Goal: Task Accomplishment & Management: Complete application form

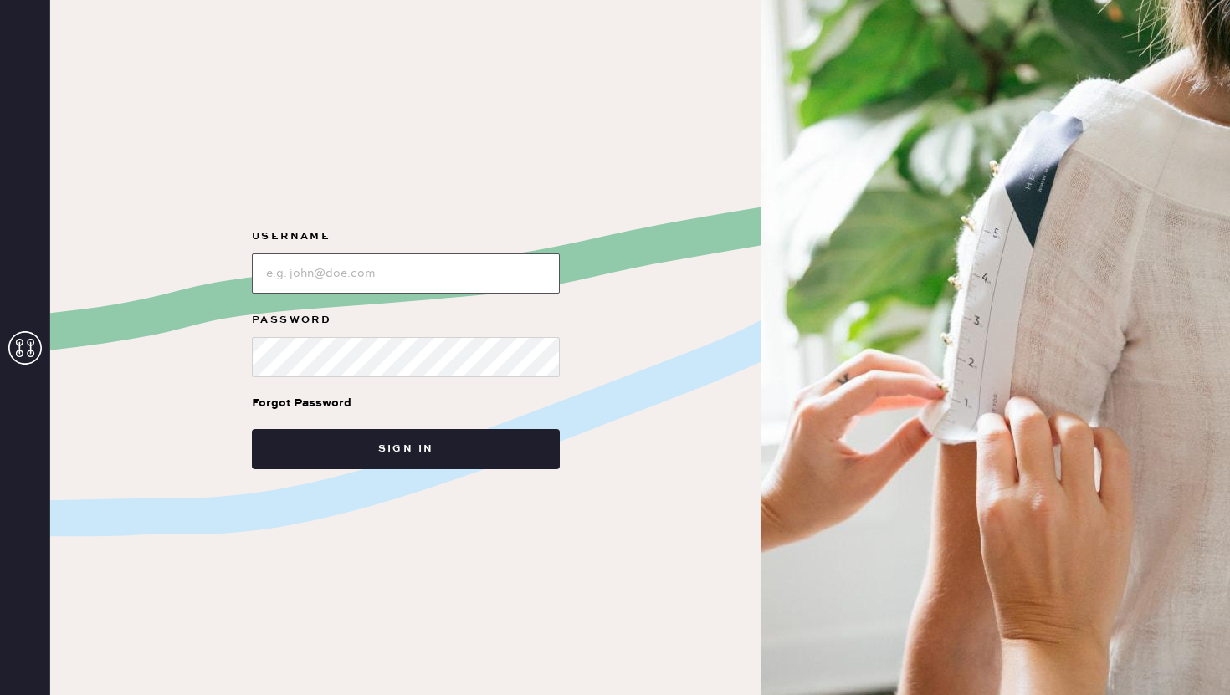
click at [386, 279] on input "loginName" at bounding box center [406, 273] width 308 height 40
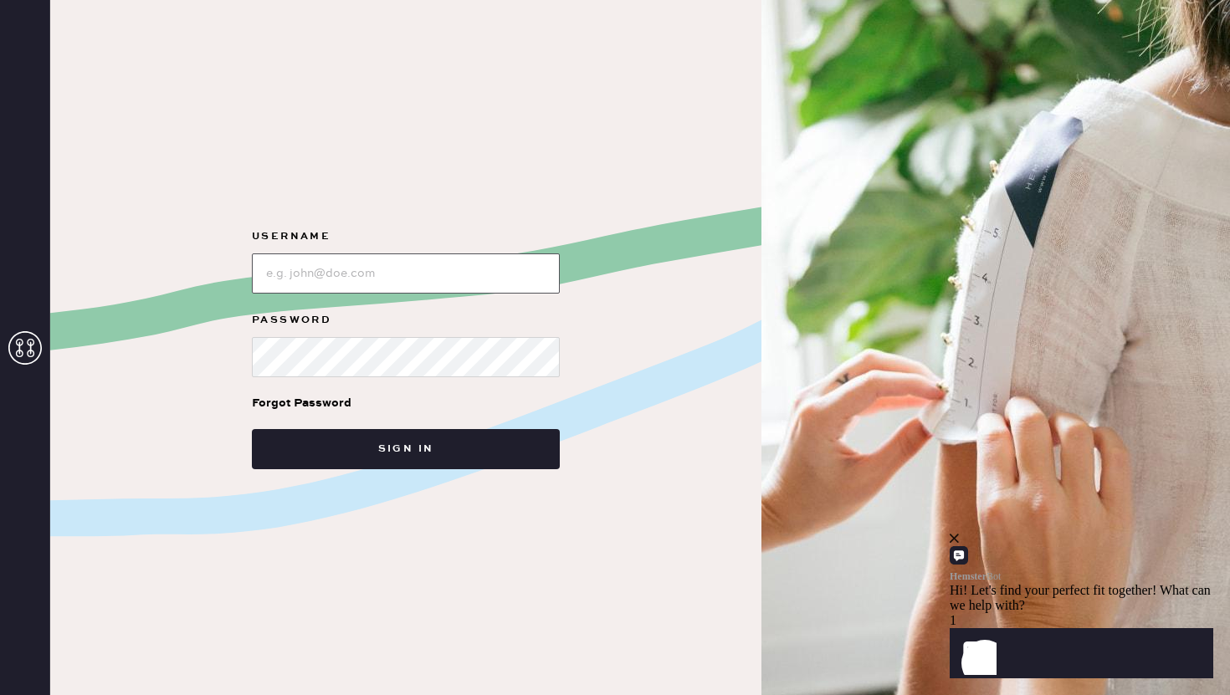
paste input "reformationshorthills"
type input "reformationshorthills"
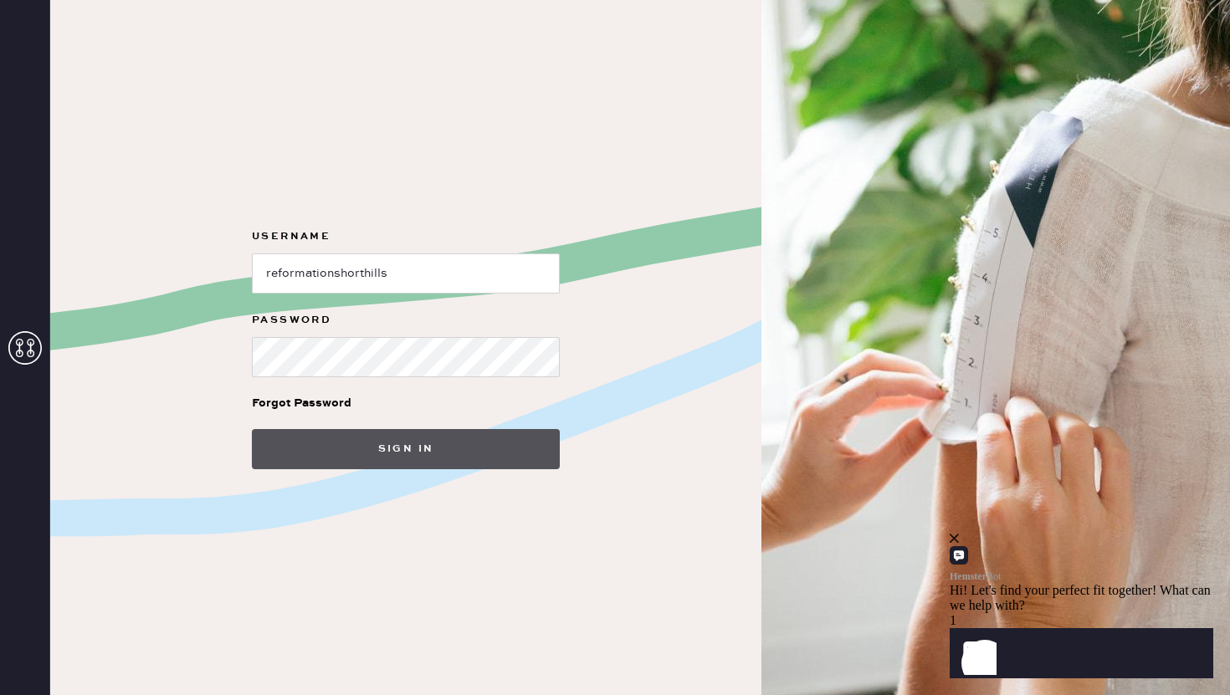
click at [390, 467] on button "Sign in" at bounding box center [406, 449] width 308 height 40
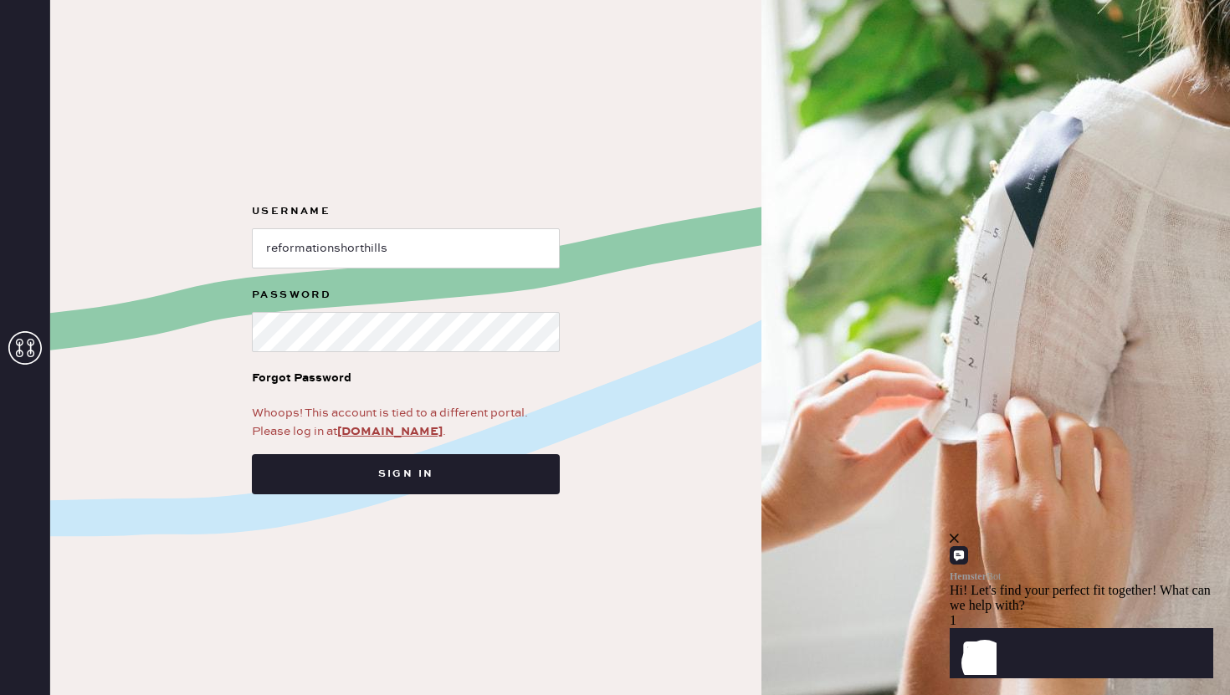
click at [959, 543] on icon "close" at bounding box center [953, 538] width 9 height 9
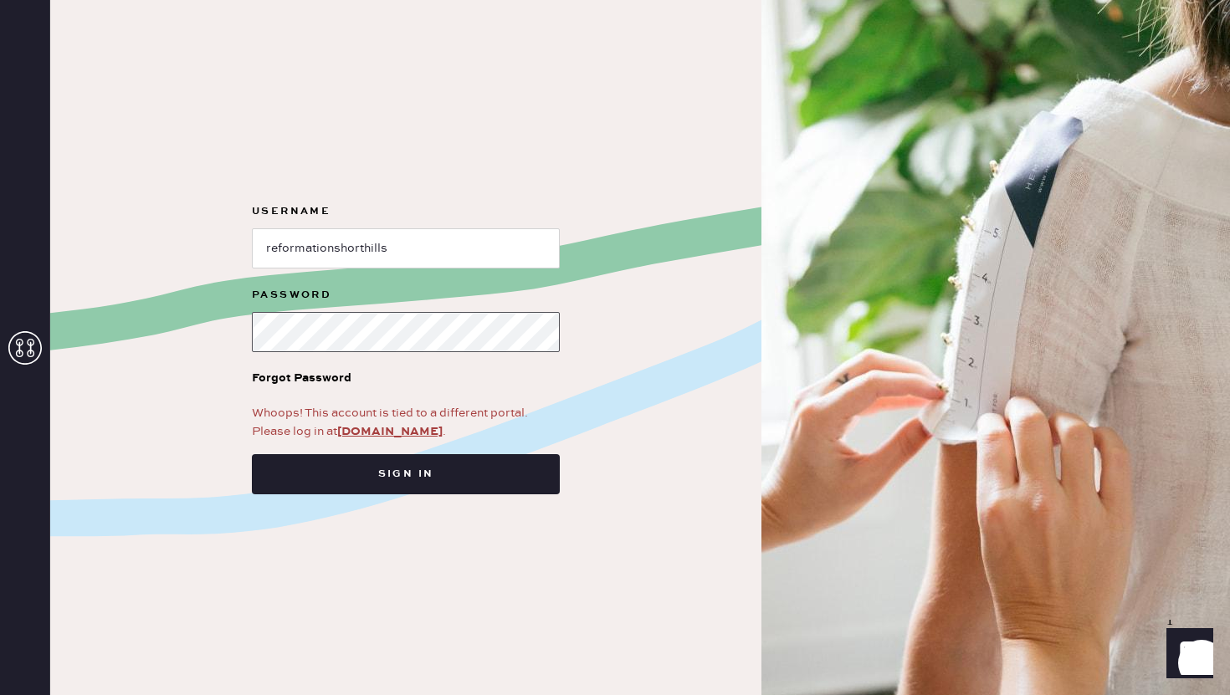
click at [252, 454] on button "Sign in" at bounding box center [406, 474] width 308 height 40
click at [374, 436] on link "[DOMAIN_NAME]" at bounding box center [389, 431] width 105 height 15
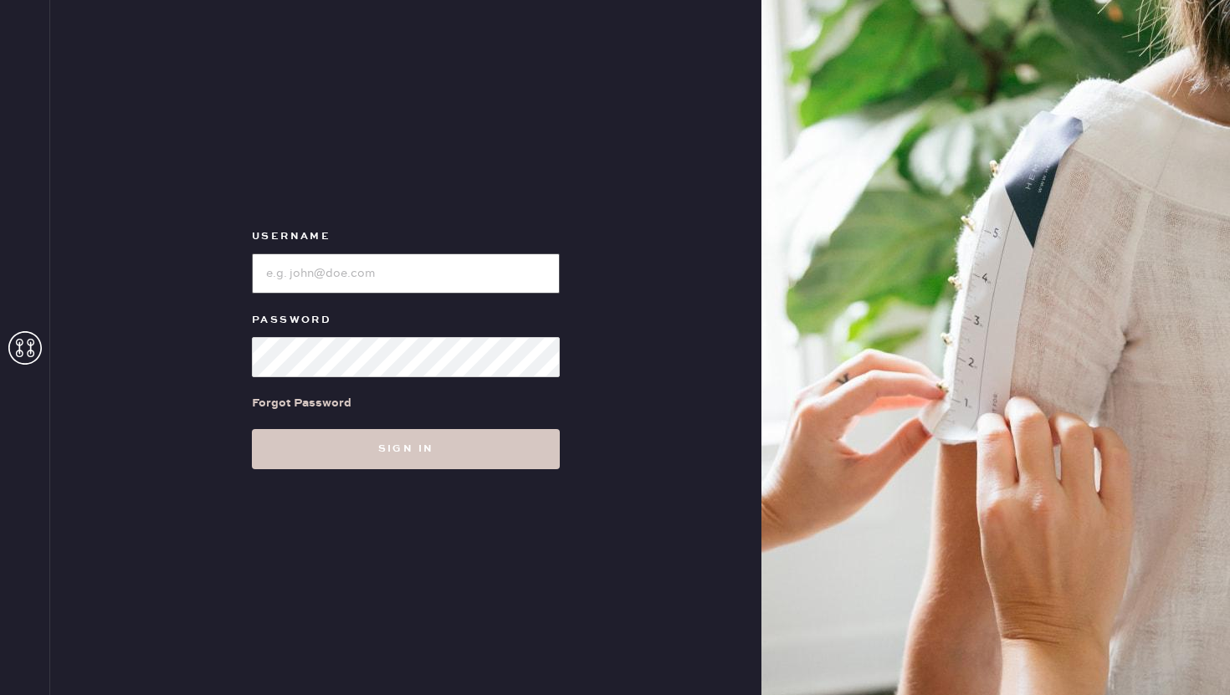
click at [362, 264] on input "loginName" at bounding box center [406, 273] width 308 height 40
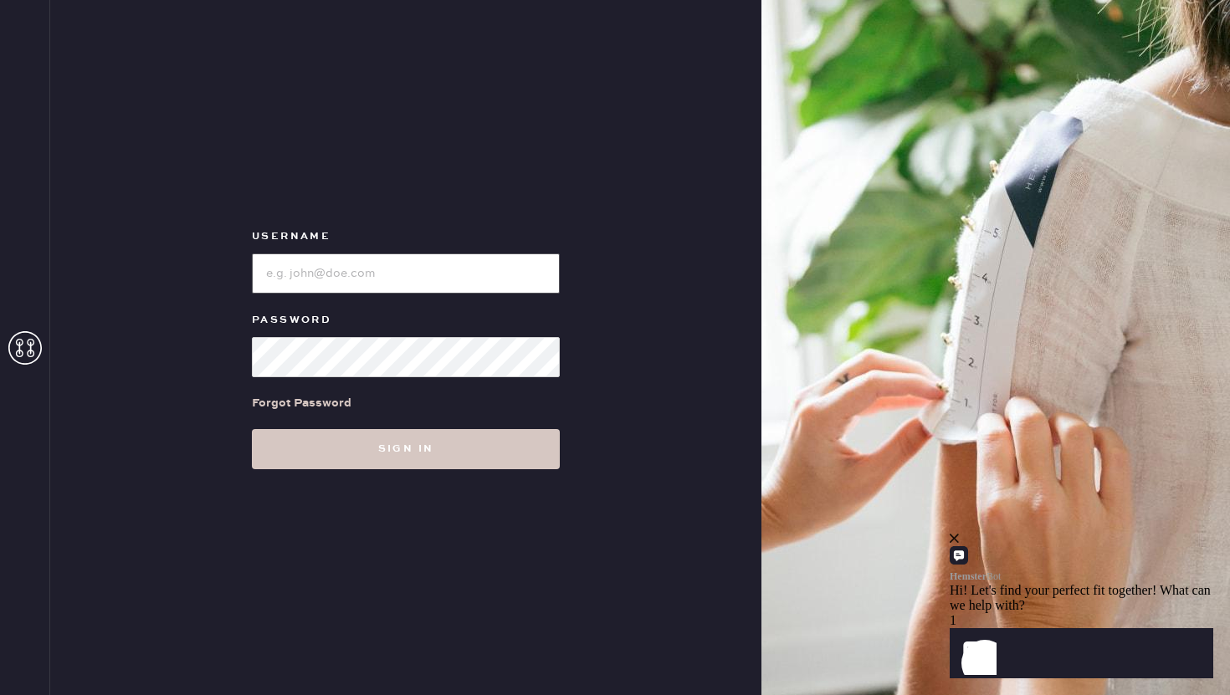
type input "reformationshorthills"
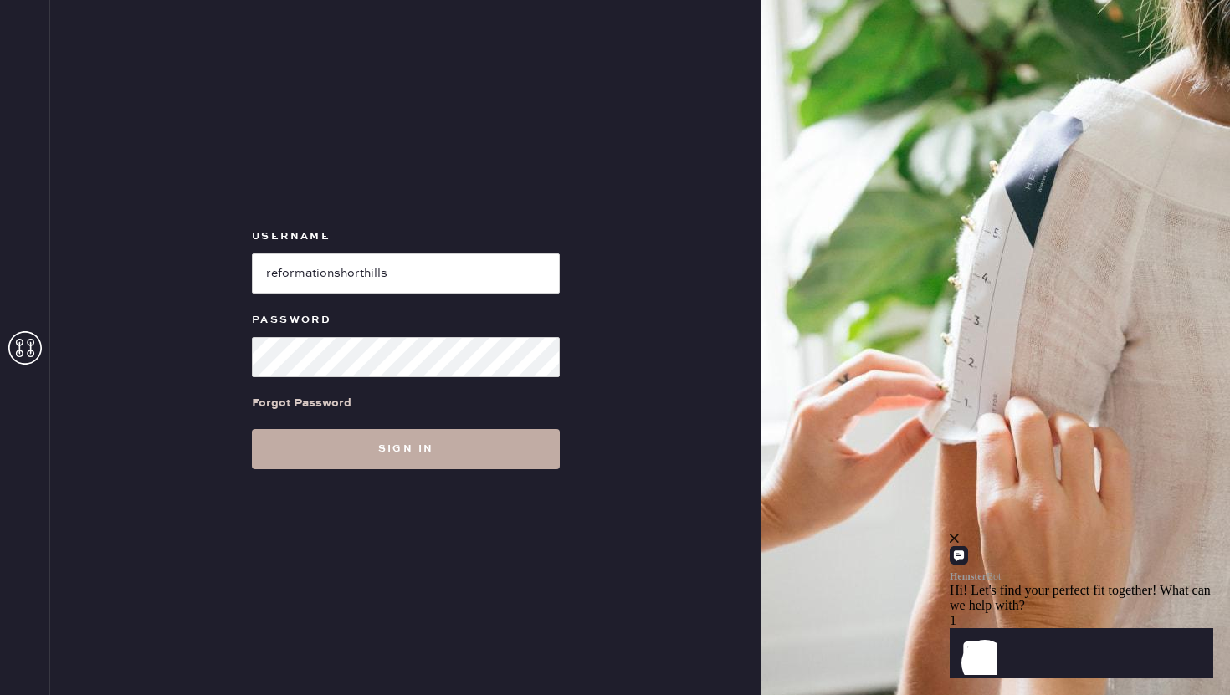
click at [345, 436] on button "Sign in" at bounding box center [406, 449] width 308 height 40
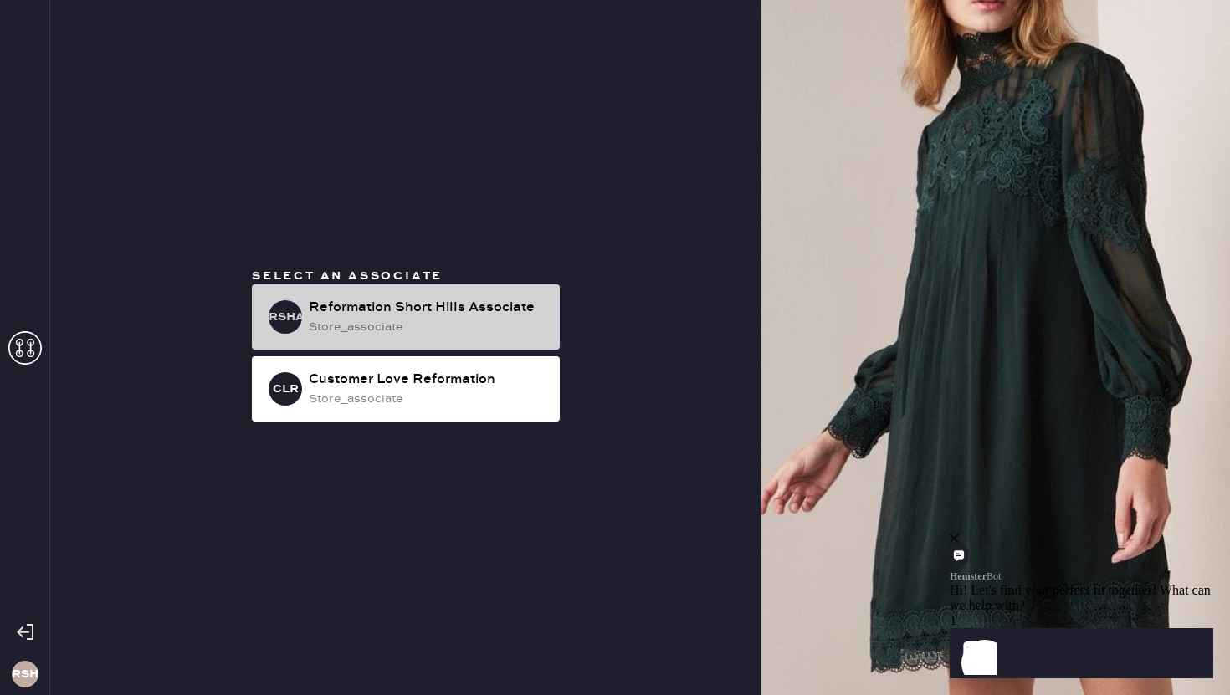
click at [453, 300] on div "Reformation Short Hills Associate" at bounding box center [428, 308] width 238 height 20
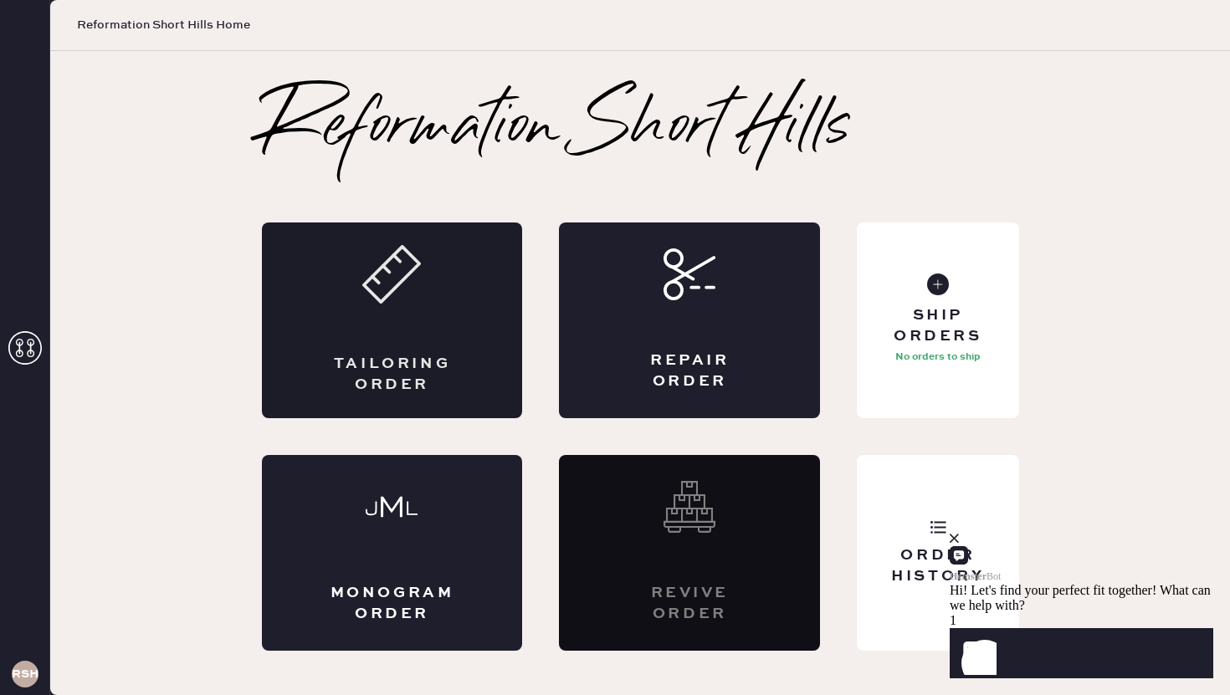
click at [432, 266] on div "Tailoring Order" at bounding box center [392, 320] width 261 height 196
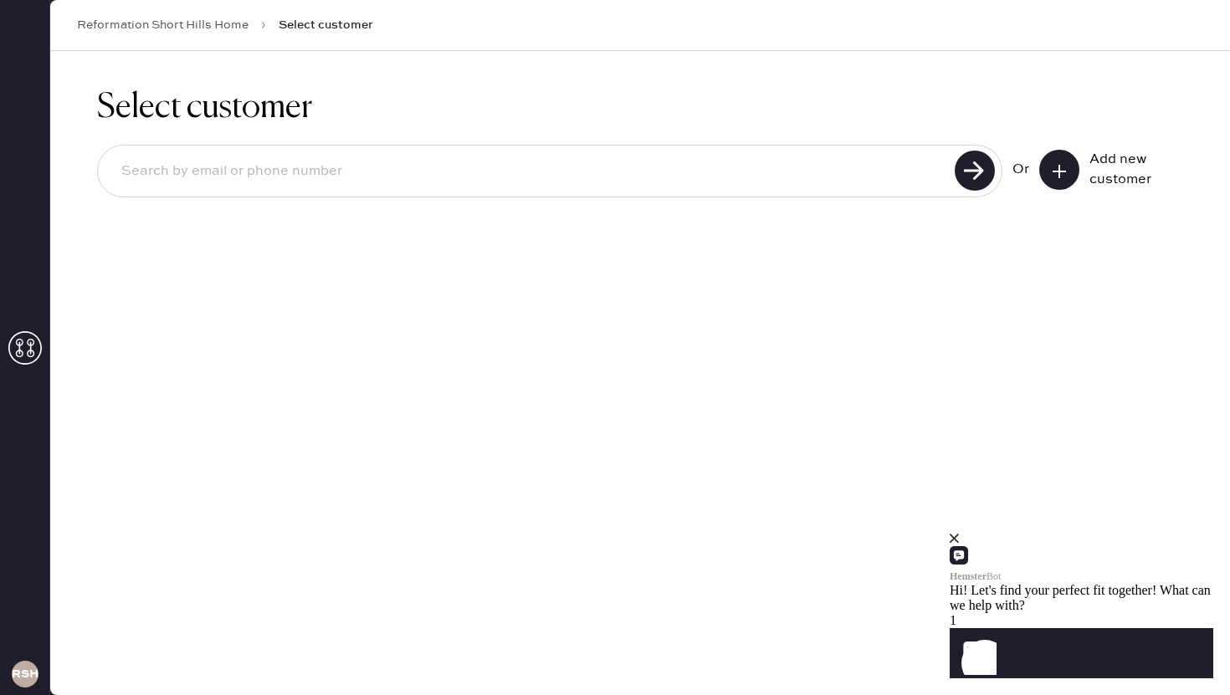
click at [1058, 176] on use at bounding box center [1058, 171] width 13 height 13
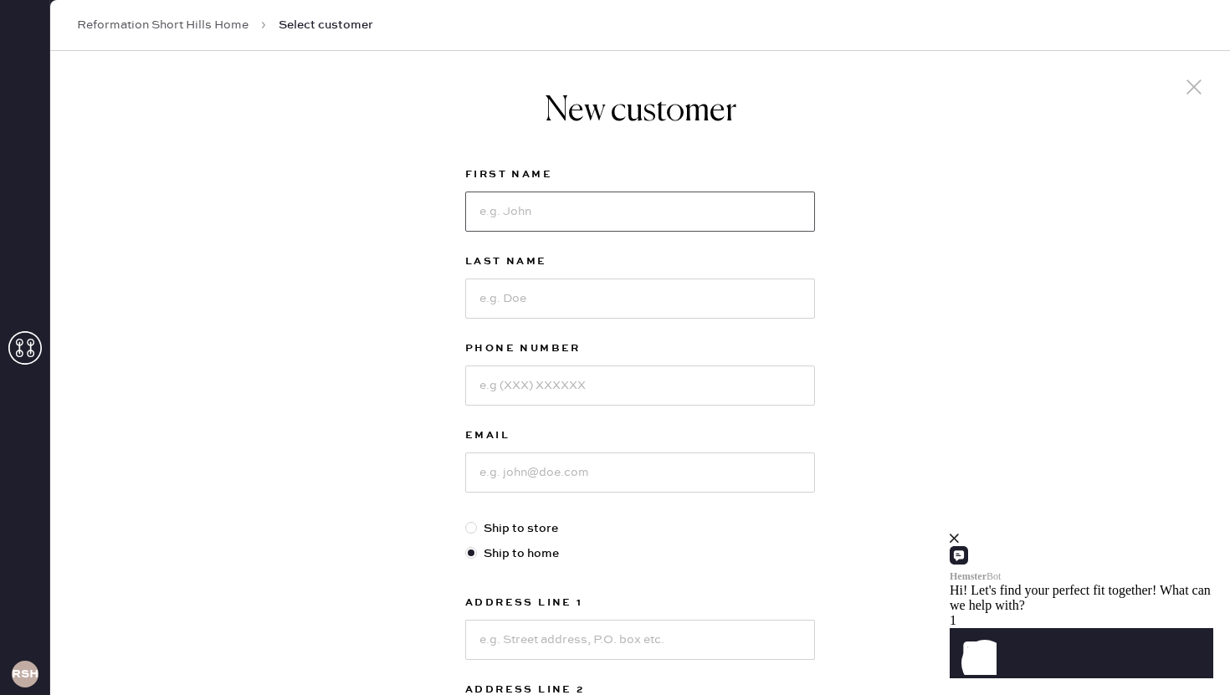
click at [596, 202] on input at bounding box center [640, 212] width 350 height 40
type input "Maushumi"
type input "Nerurkar"
type input "6463823172"
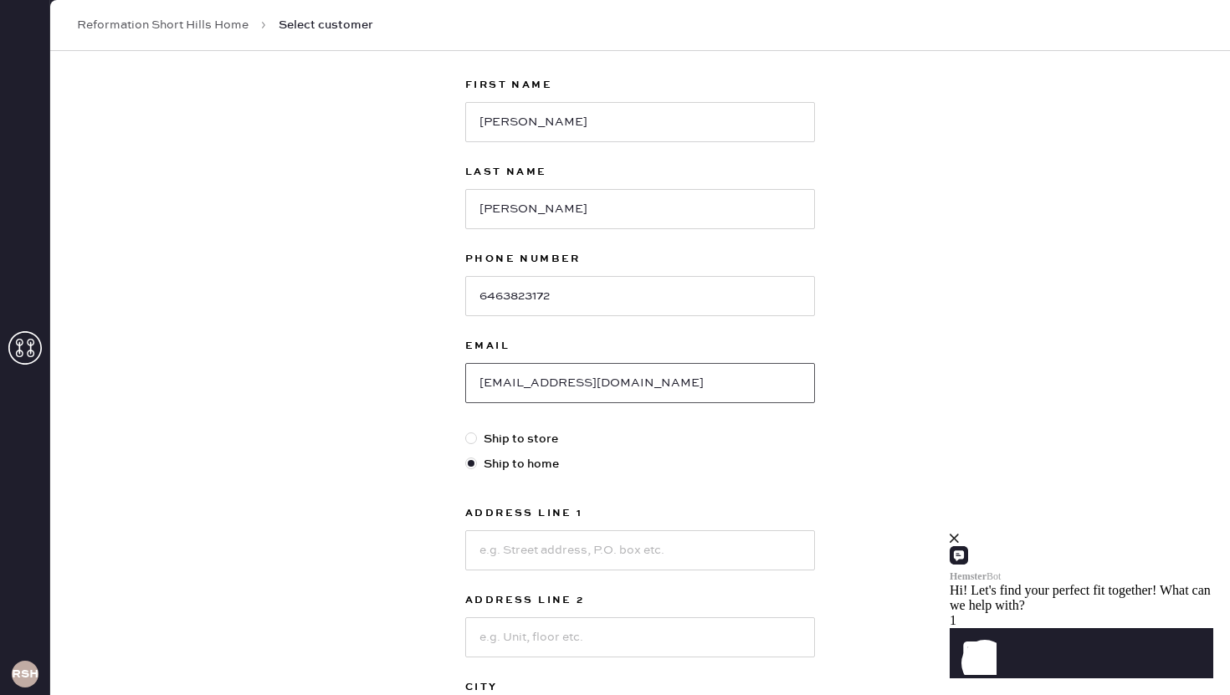
scroll to position [94, 0]
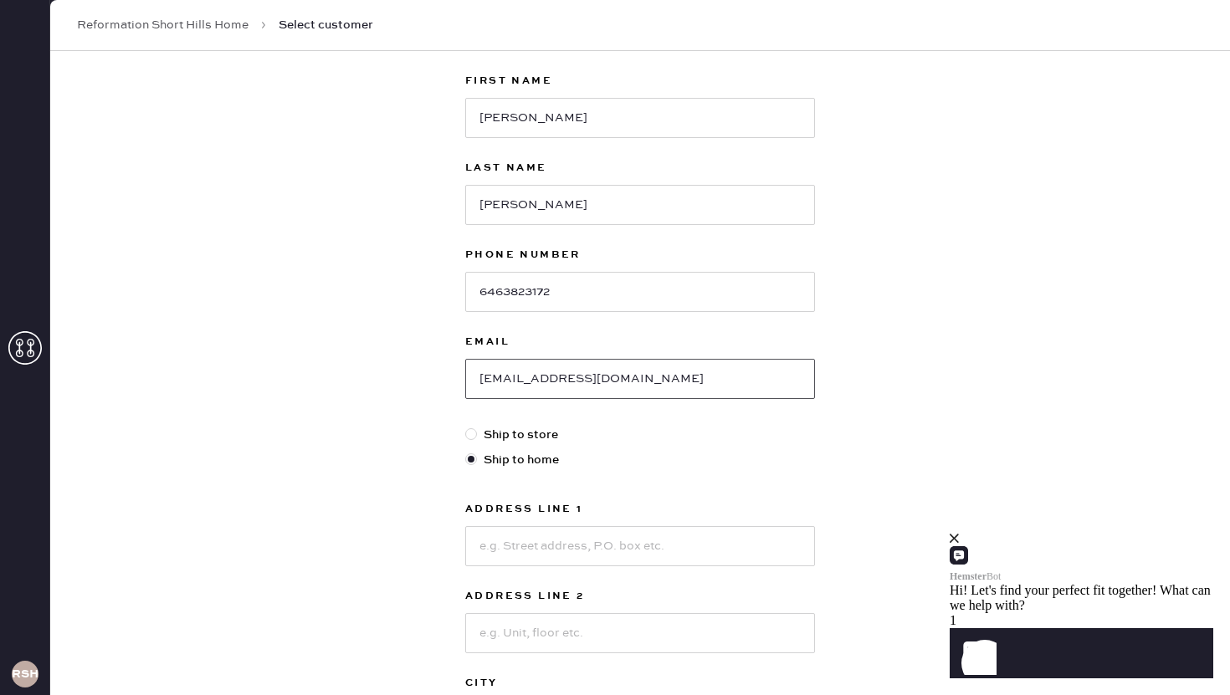
type input "maushuminerurkar@yahoo.com"
click at [520, 539] on input at bounding box center [640, 546] width 350 height 40
type input "8"
type input "8 Hutchinson Drive"
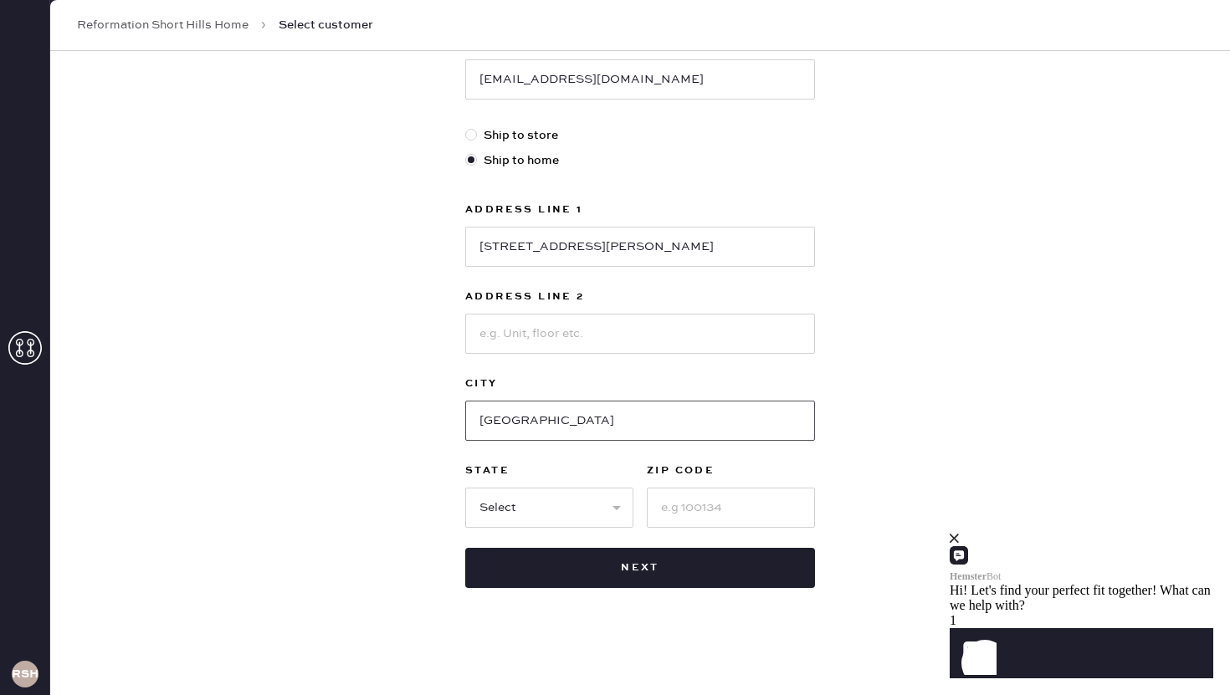
type input "Princeton"
click at [536, 520] on select "Select AK AL AR AZ CA CO CT DC DE FL GA HI IA ID IL IN KS KY LA MA MD ME MI MN …" at bounding box center [549, 508] width 168 height 40
select select "NJ"
click at [465, 488] on select "Select AK AL AR AZ CA CO CT DC DE FL GA HI IA ID IL IN KS KY LA MA MD ME MI MN …" at bounding box center [549, 508] width 168 height 40
click at [662, 515] on input at bounding box center [731, 508] width 168 height 40
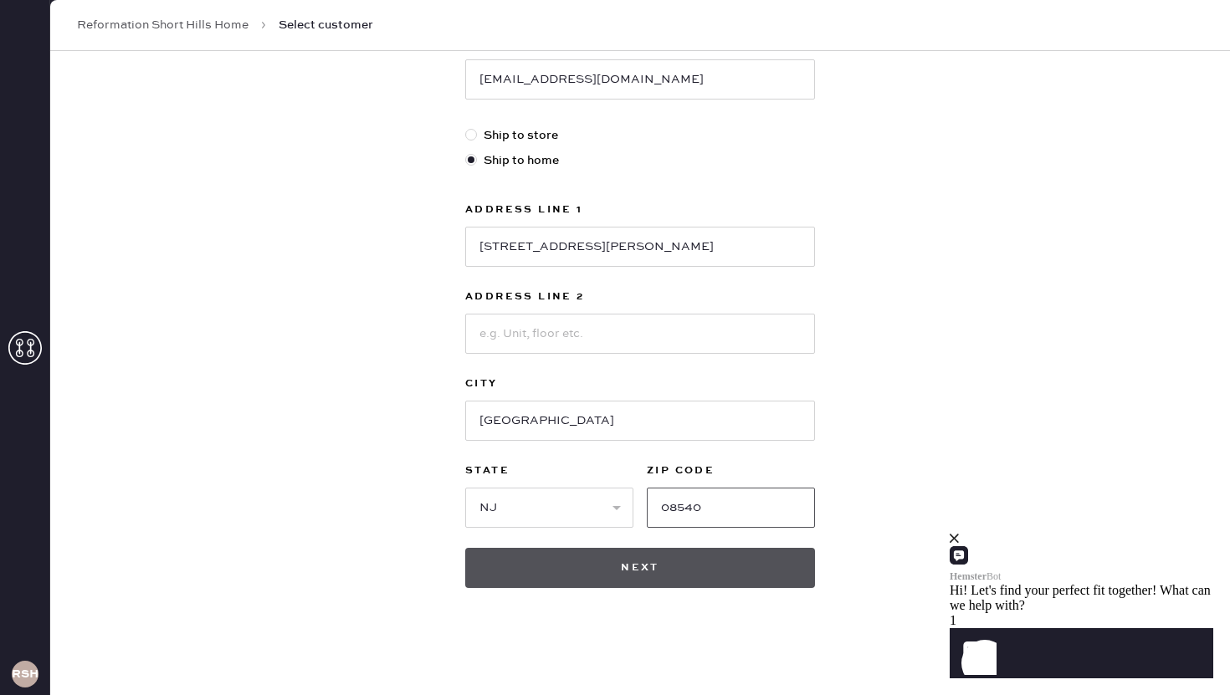
type input "08540"
click at [668, 572] on button "Next" at bounding box center [640, 568] width 350 height 40
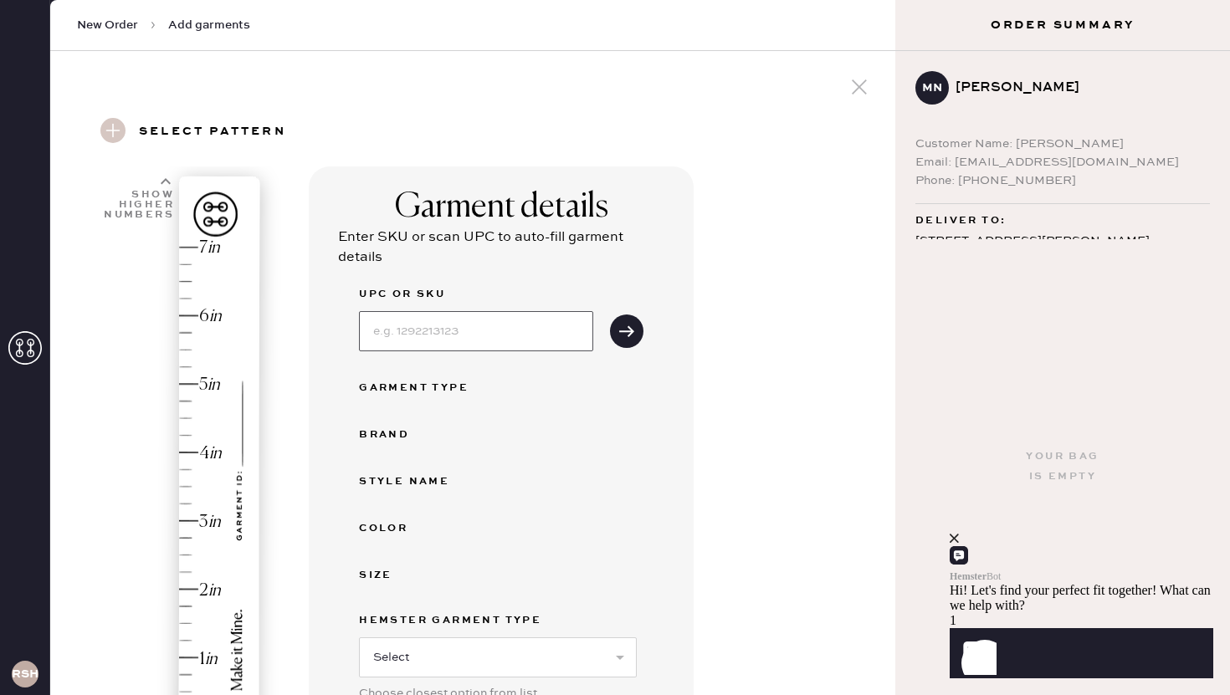
click at [504, 334] on input at bounding box center [476, 331] width 234 height 40
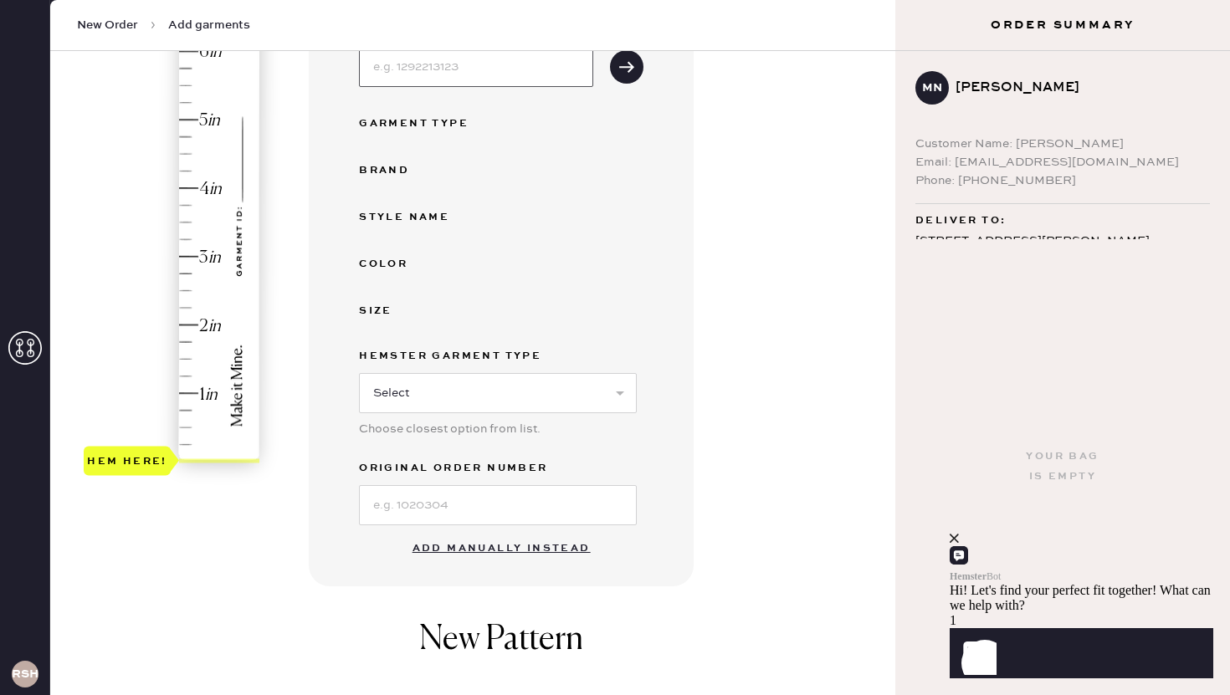
scroll to position [268, 0]
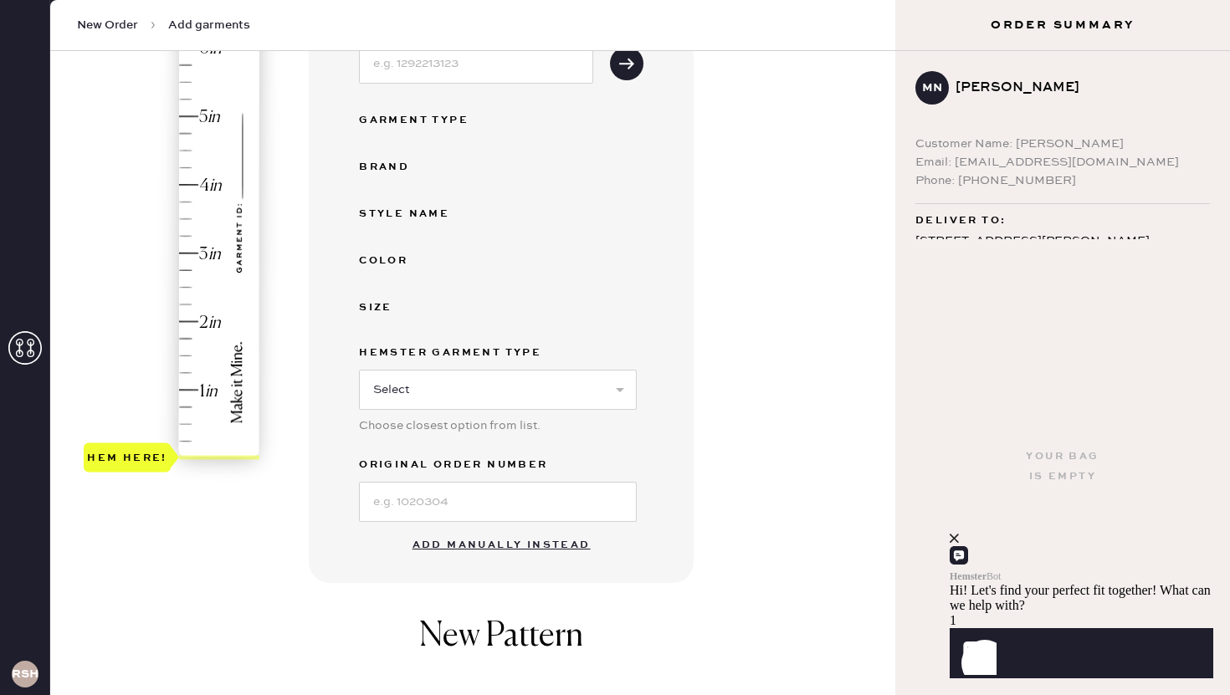
click at [460, 553] on button "Add manually instead" at bounding box center [501, 545] width 198 height 33
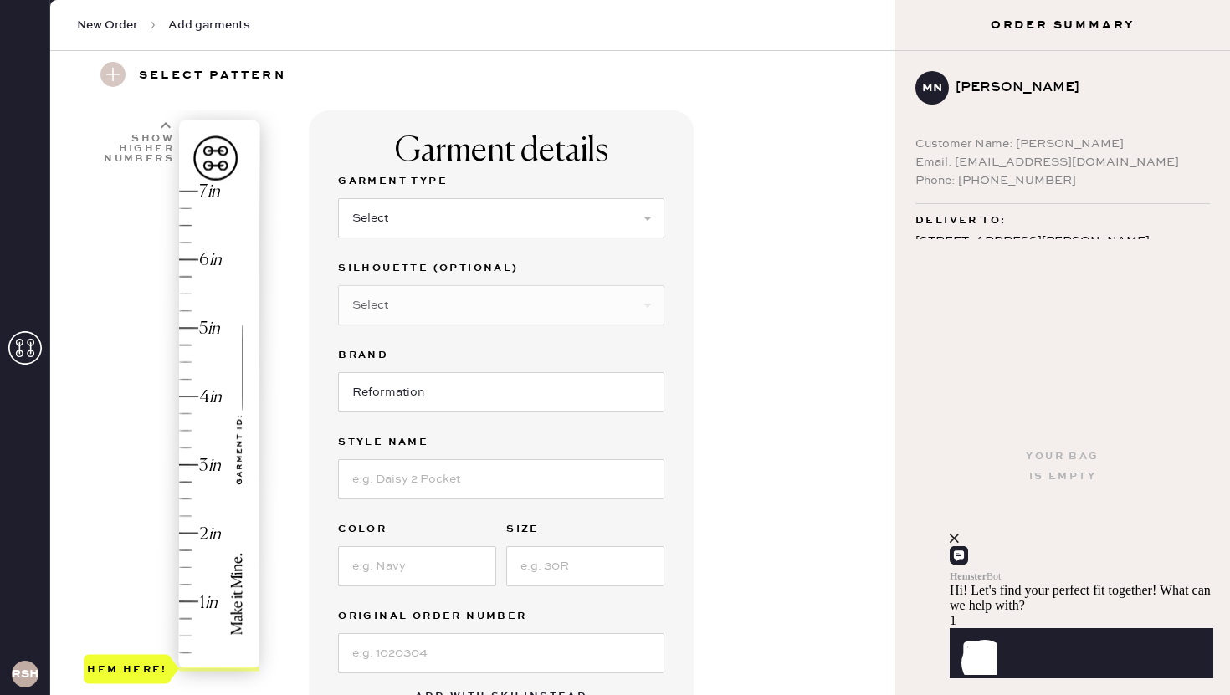
scroll to position [0, 0]
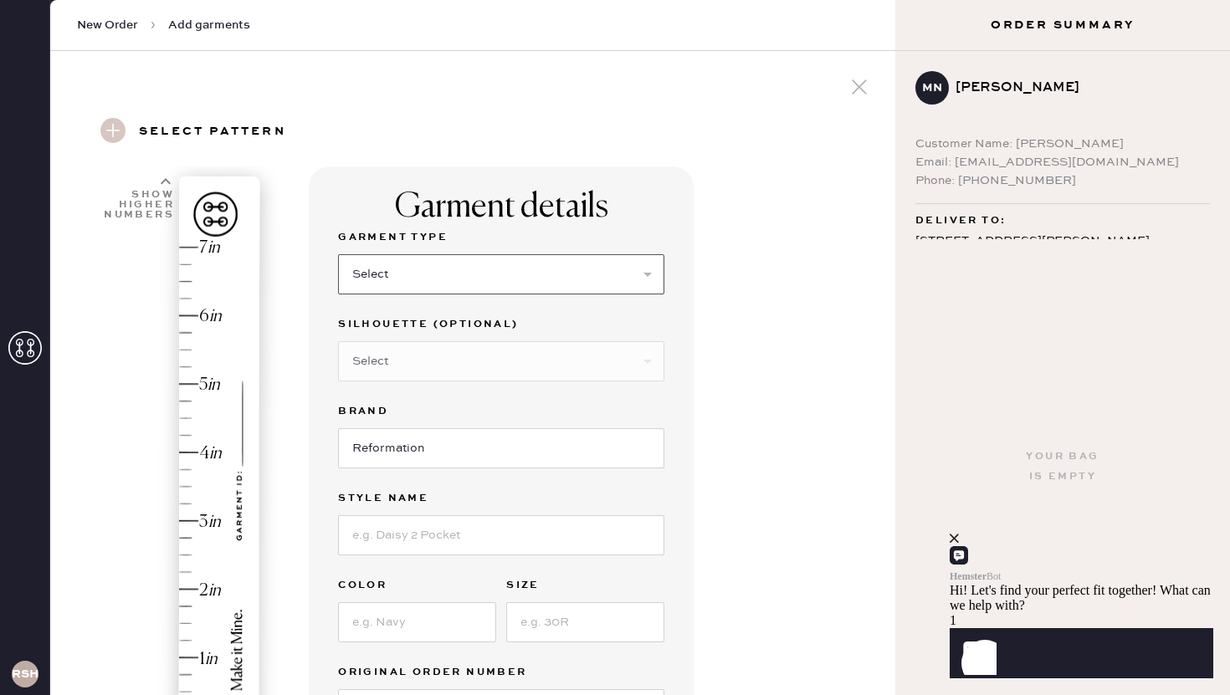
click at [419, 268] on select "Select Basic Skirt Jeans Leggings Pants Shorts Basic Sleeved Dress Basic Sleeve…" at bounding box center [501, 274] width 326 height 40
click at [459, 279] on select "Select Basic Skirt Jeans Leggings Pants Shorts Basic Sleeved Dress Basic Sleeve…" at bounding box center [501, 274] width 326 height 40
select select "4"
click at [338, 254] on select "Select Basic Skirt Jeans Leggings Pants Shorts Basic Sleeved Dress Basic Sleeve…" at bounding box center [501, 274] width 326 height 40
click at [407, 366] on select "Select Joggers Shorts Cropped Flare Boot Cut Straight Skinny Other" at bounding box center [501, 361] width 326 height 40
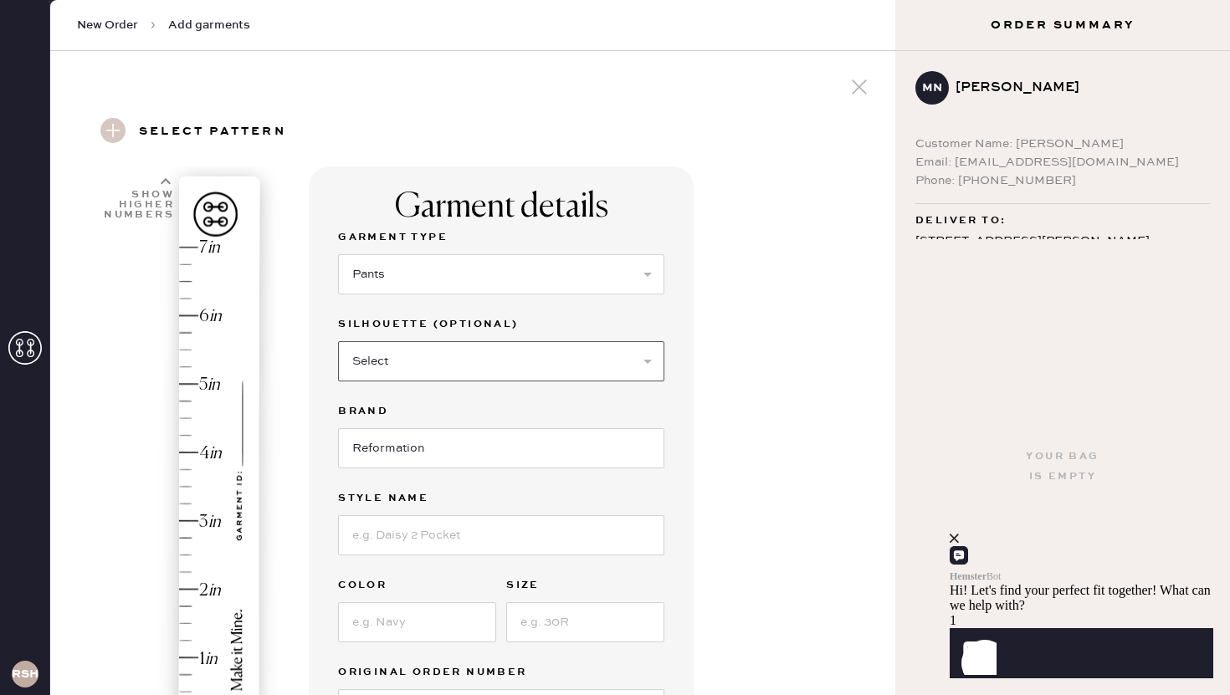
select select "11"
click at [338, 341] on select "Select Joggers Shorts Cropped Flare Boot Cut Straight Skinny Other" at bounding box center [501, 361] width 326 height 40
click at [404, 452] on input "Reformation" at bounding box center [501, 448] width 326 height 40
click at [393, 539] on input at bounding box center [501, 535] width 326 height 40
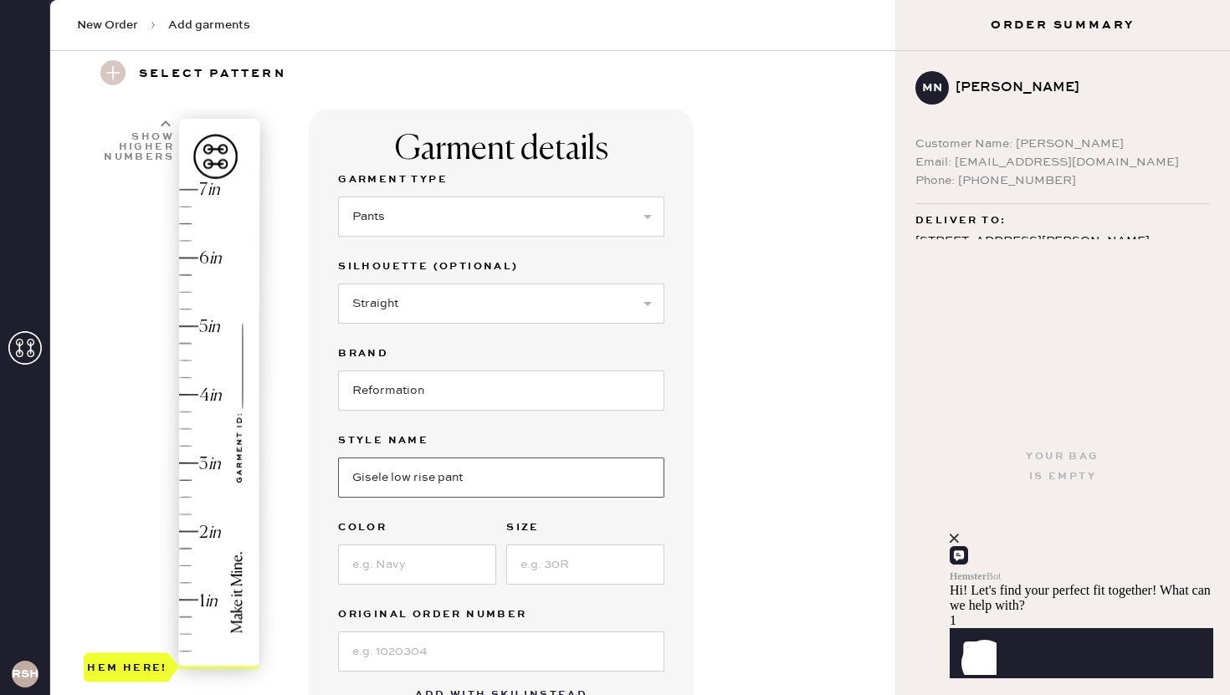
scroll to position [66, 0]
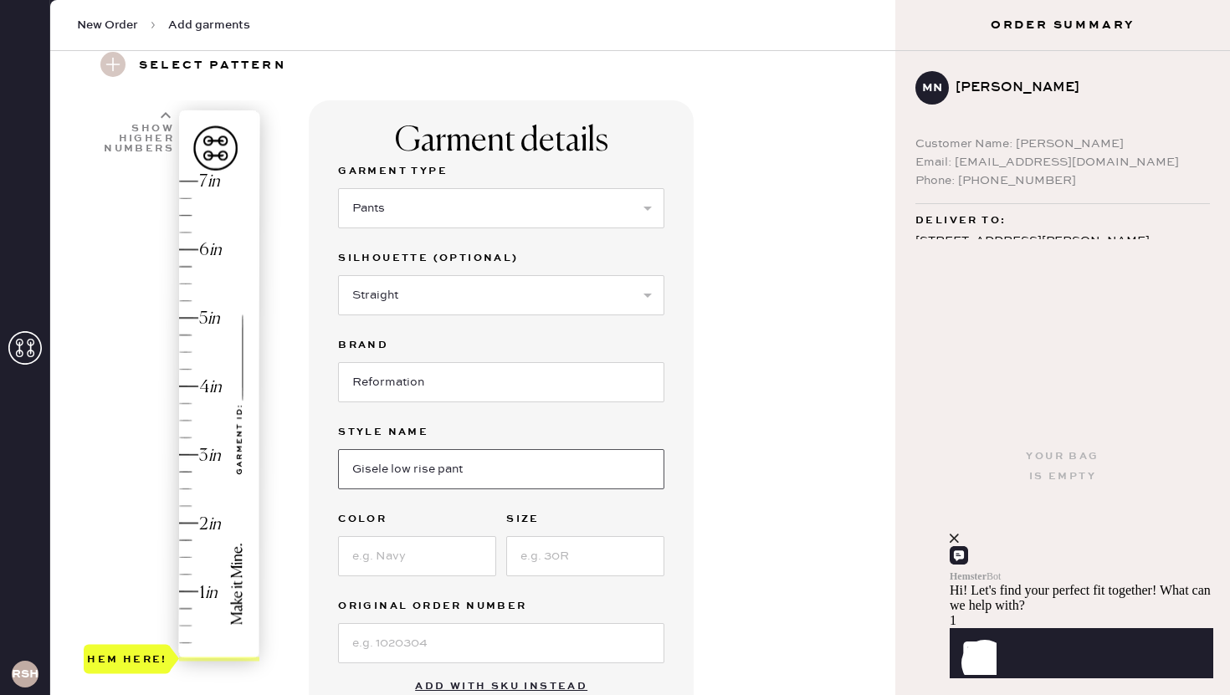
type input "Gisele low rise pant"
click at [421, 560] on input at bounding box center [417, 556] width 158 height 40
type input "black Herringbone"
click at [559, 566] on input at bounding box center [585, 556] width 158 height 40
click at [657, 539] on input "2" at bounding box center [585, 556] width 158 height 40
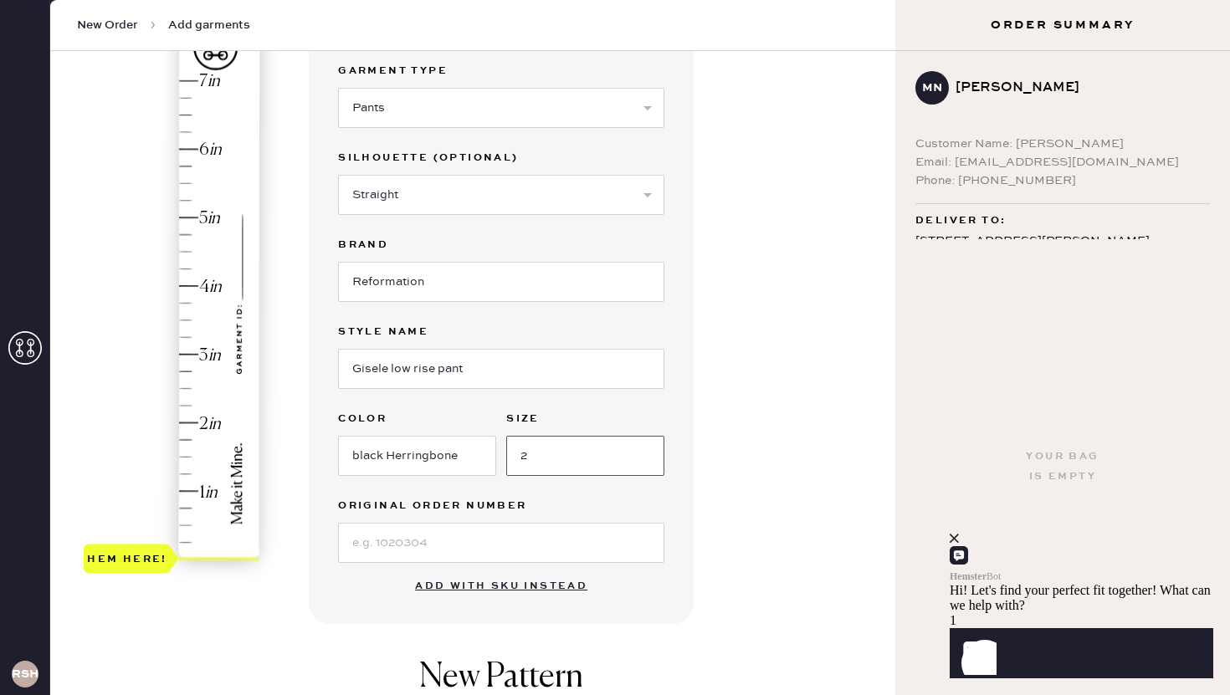
scroll to position [171, 0]
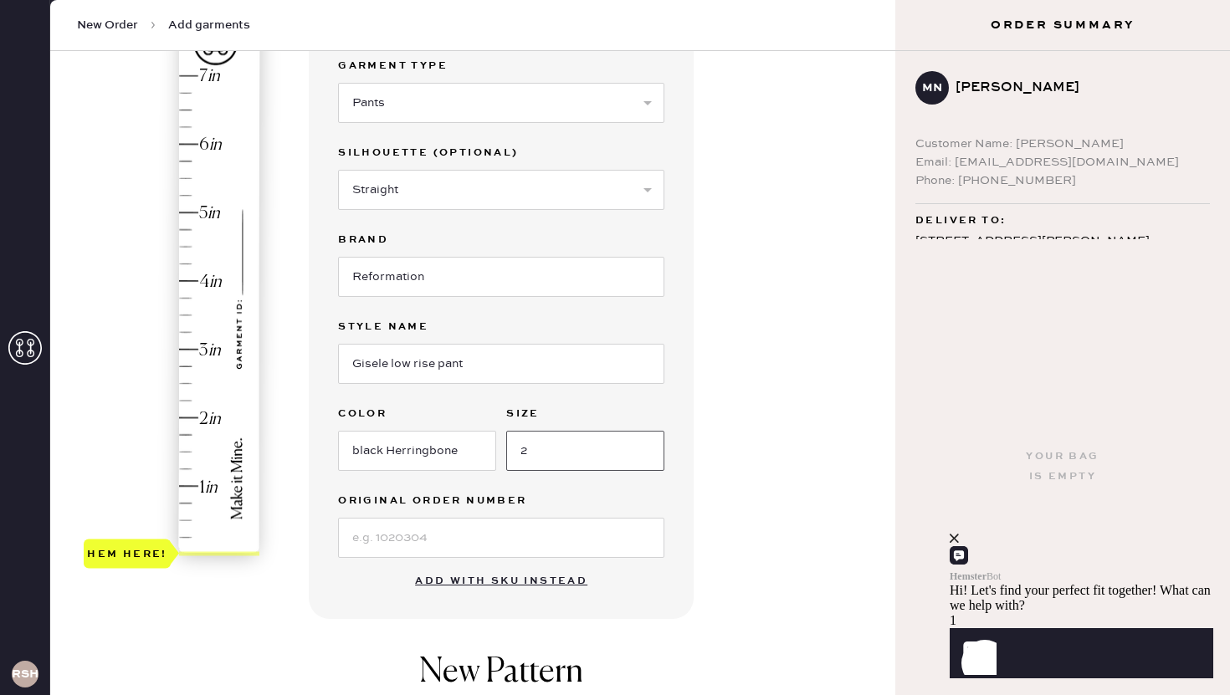
type input "2"
click at [501, 540] on input at bounding box center [501, 538] width 326 height 40
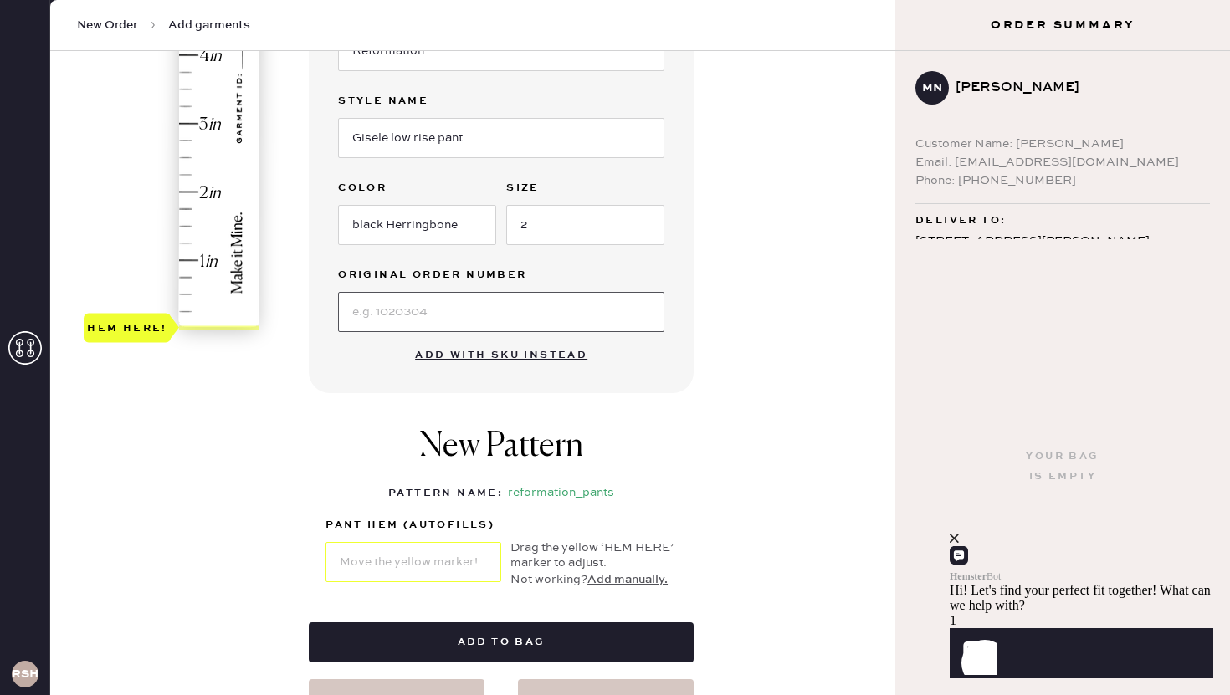
scroll to position [391, 0]
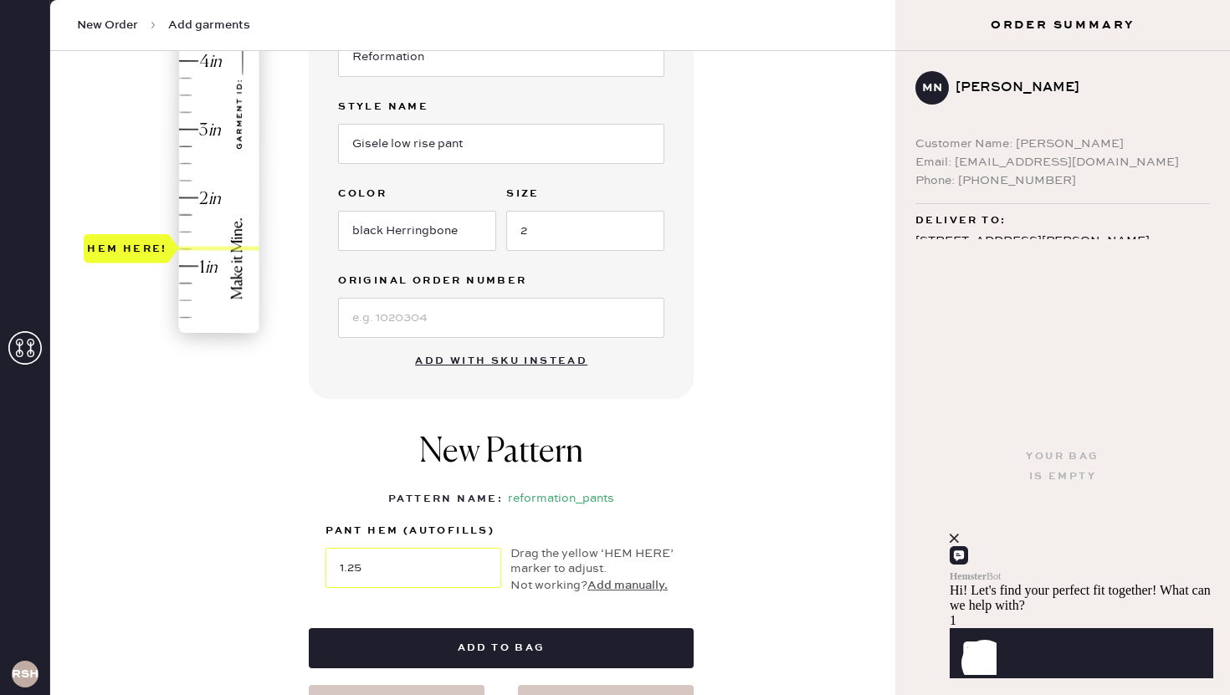
type input "1.5"
drag, startPoint x: 166, startPoint y: 335, endPoint x: 166, endPoint y: 239, distance: 95.4
click at [166, 239] on div "Hem here!" at bounding box center [127, 231] width 87 height 29
click at [237, 493] on div "1 in 2 in 3 in 4 in 5 in 6 in 7 in Show higher numbers Show lower numbers Hem h…" at bounding box center [473, 250] width 818 height 950
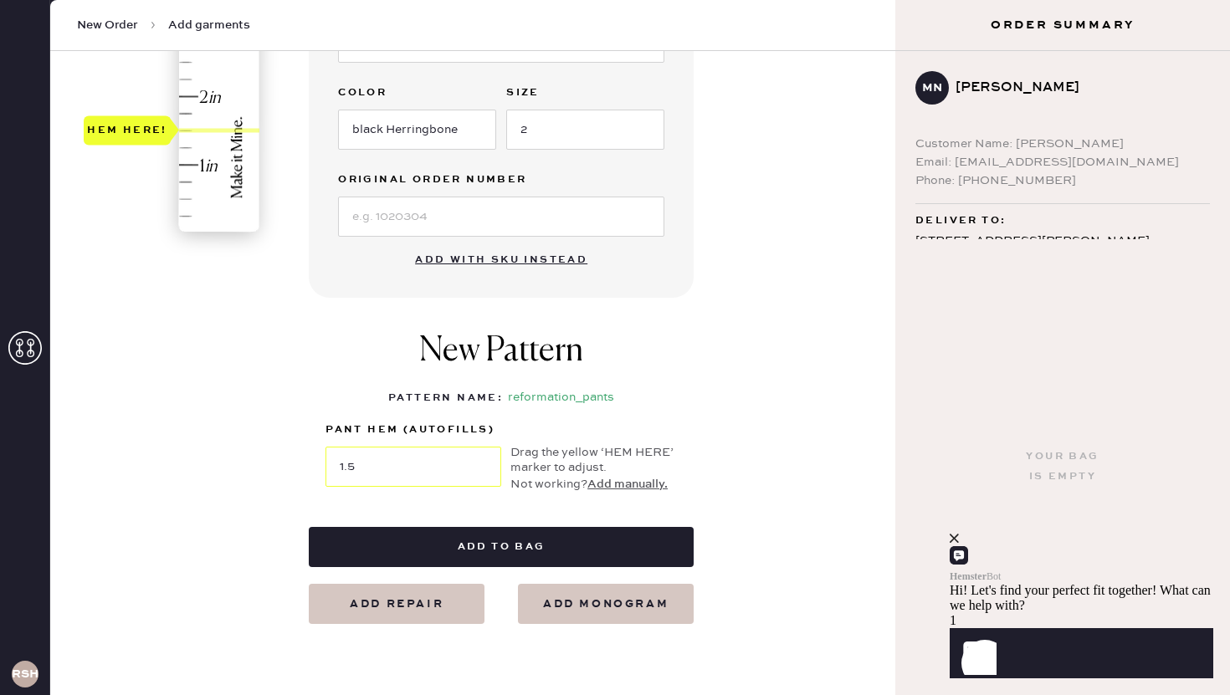
scroll to position [509, 0]
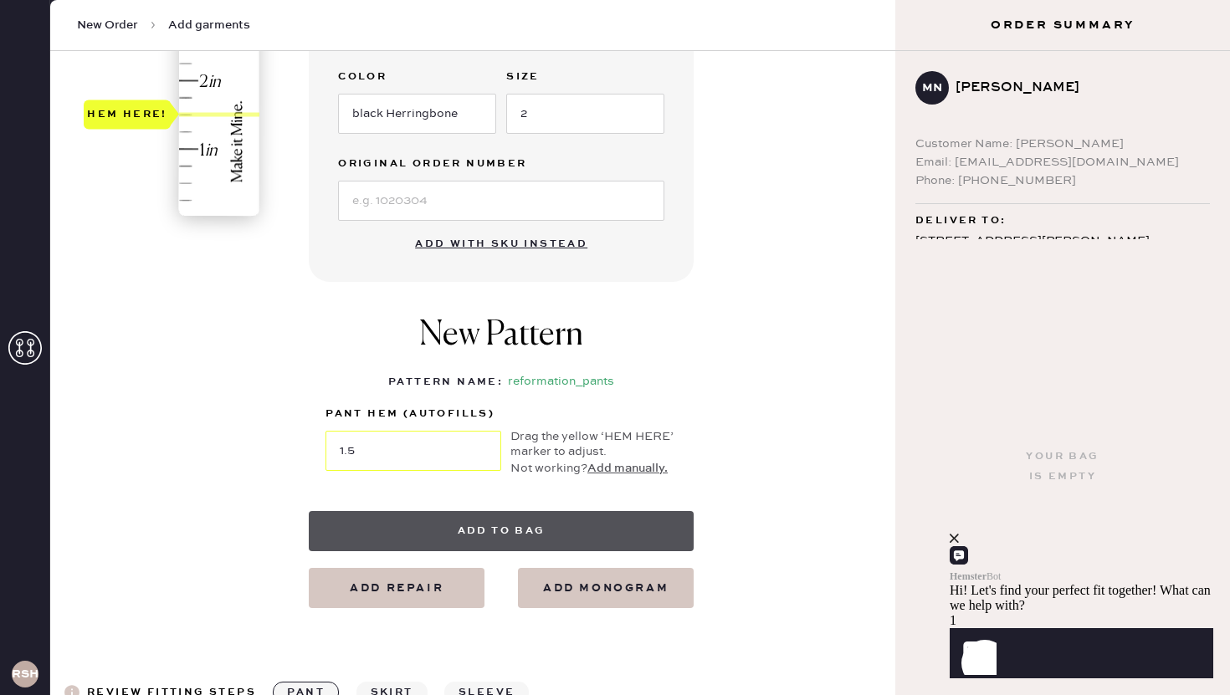
click at [671, 541] on button "Add to bag" at bounding box center [501, 531] width 385 height 40
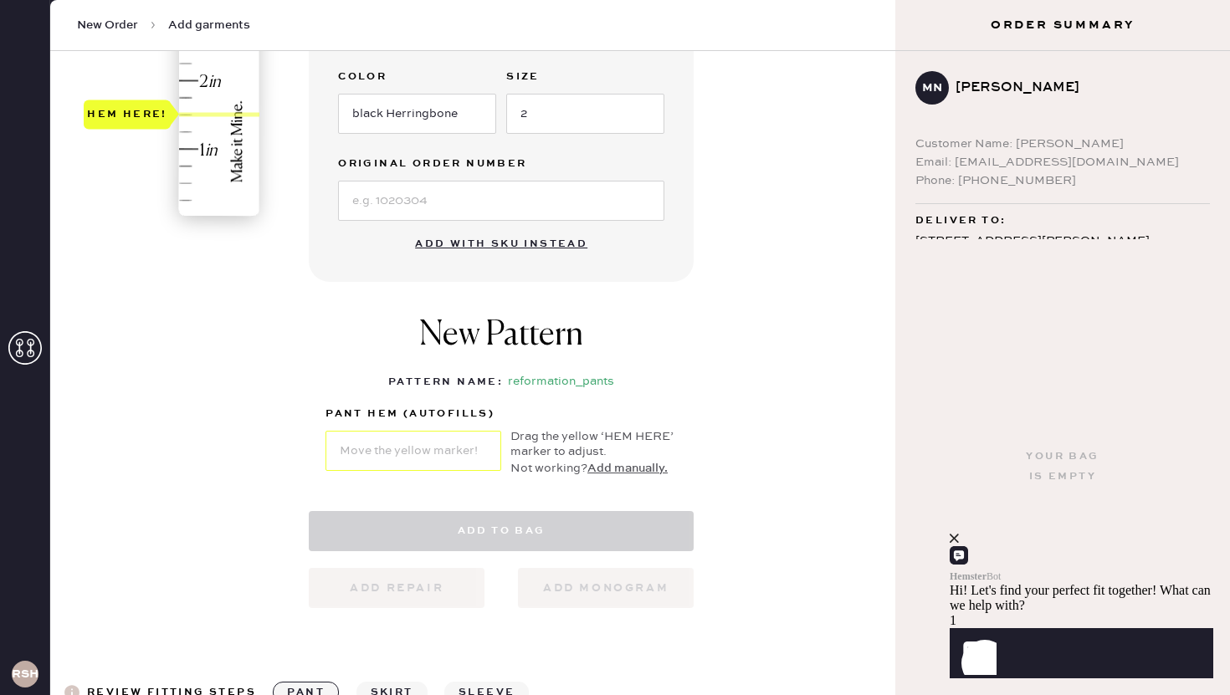
select select "4"
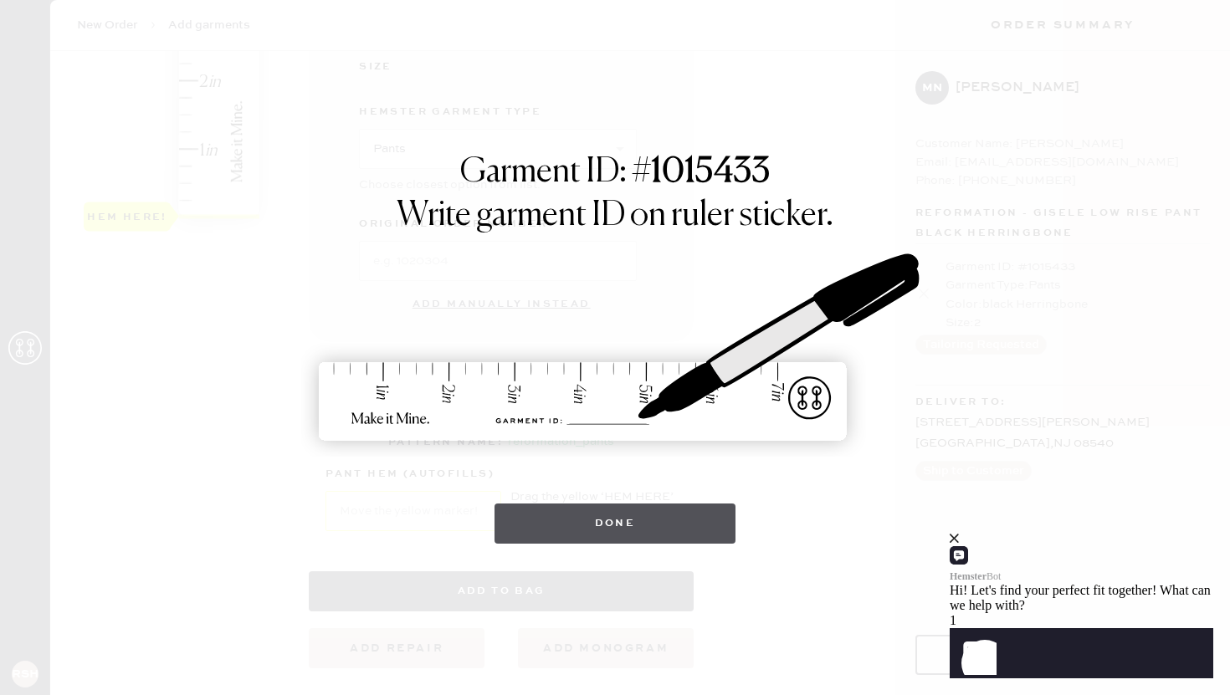
click at [608, 519] on button "Done" at bounding box center [615, 524] width 242 height 40
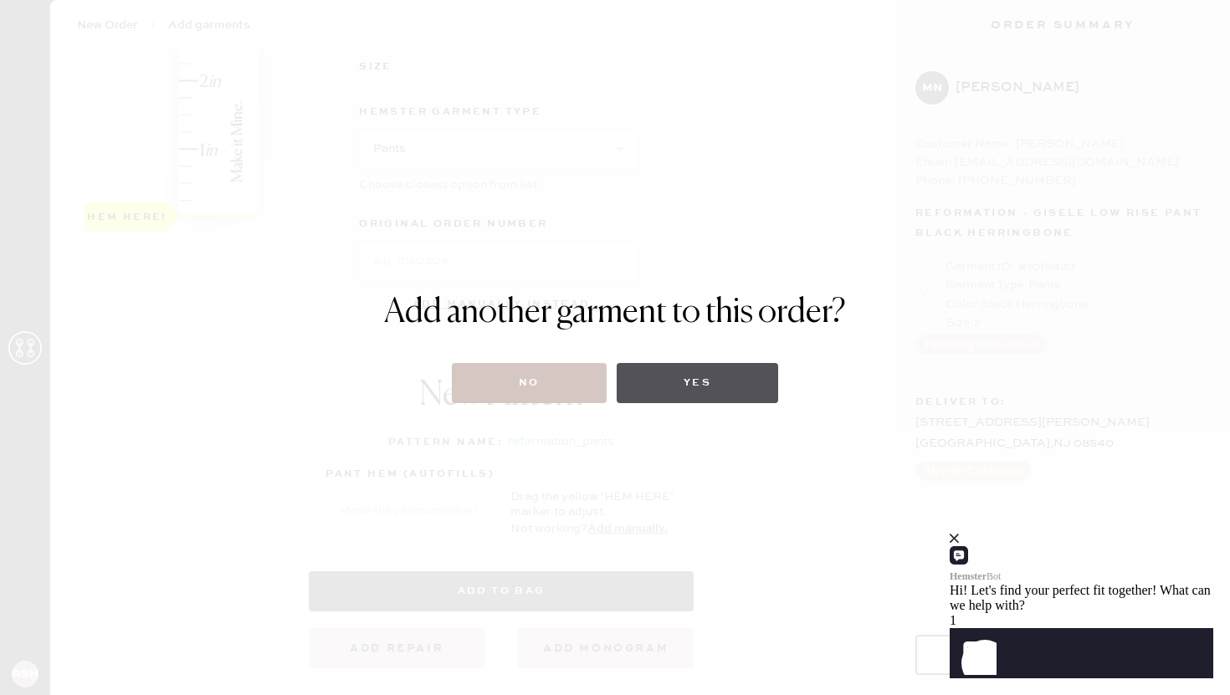
click at [707, 386] on button "Yes" at bounding box center [696, 383] width 161 height 40
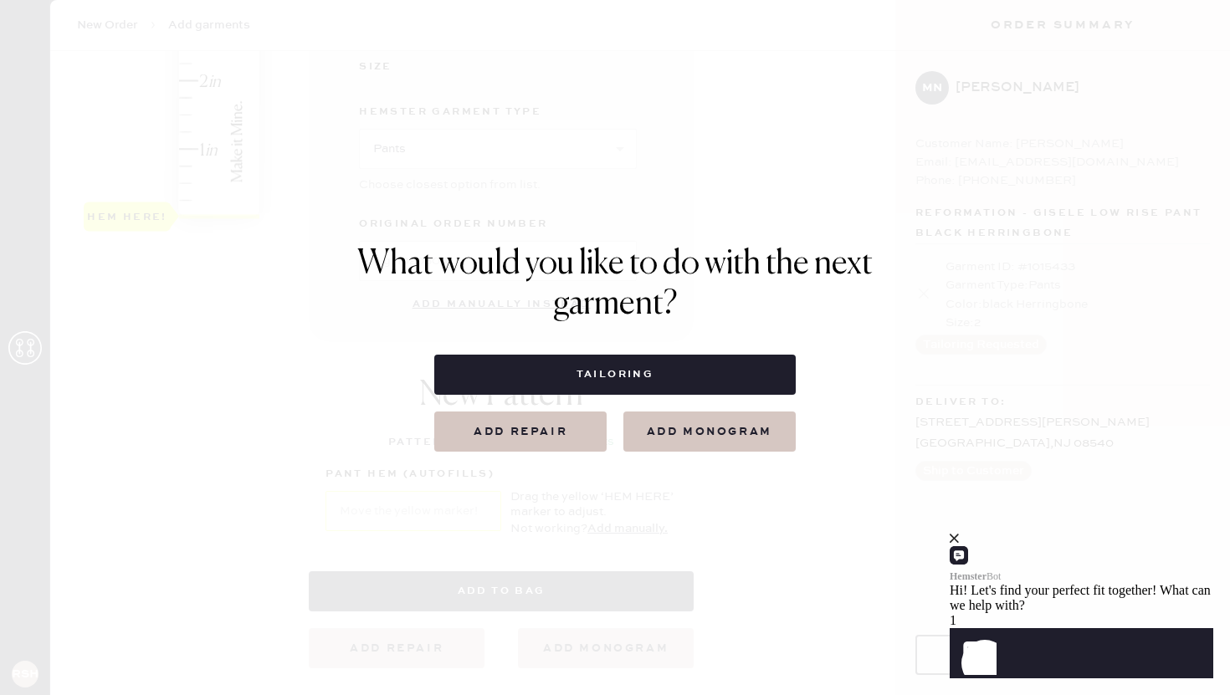
click at [707, 386] on button "Tailoring" at bounding box center [614, 375] width 361 height 40
select select
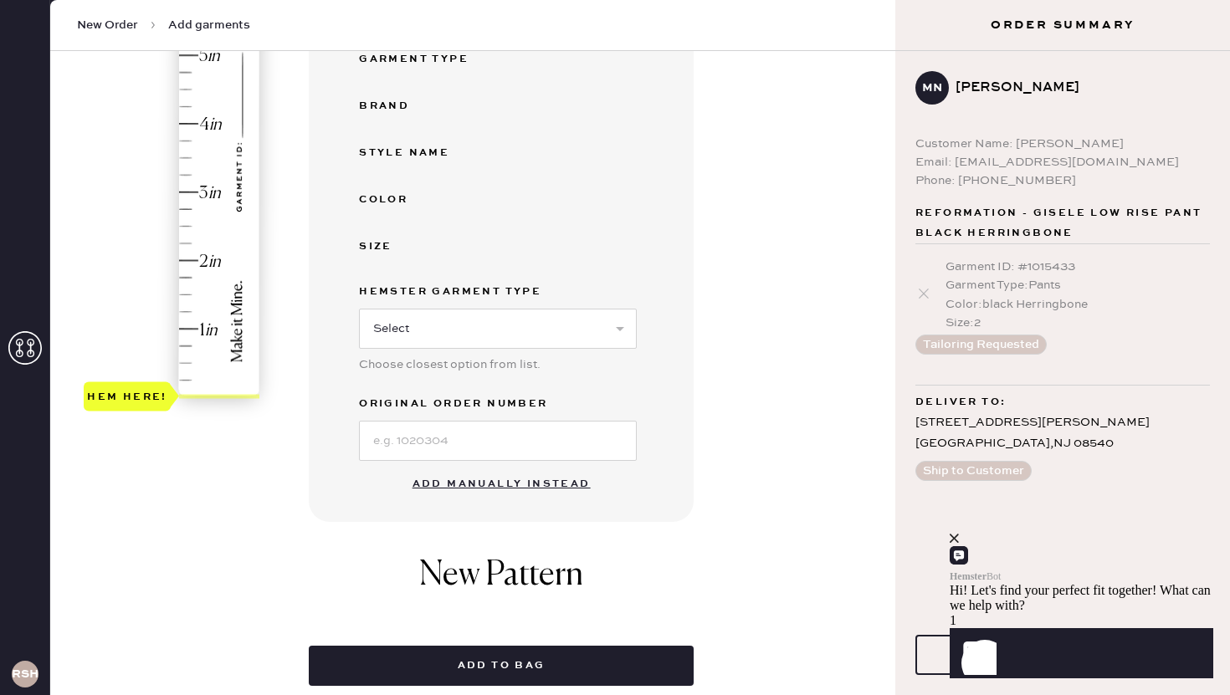
scroll to position [578, 0]
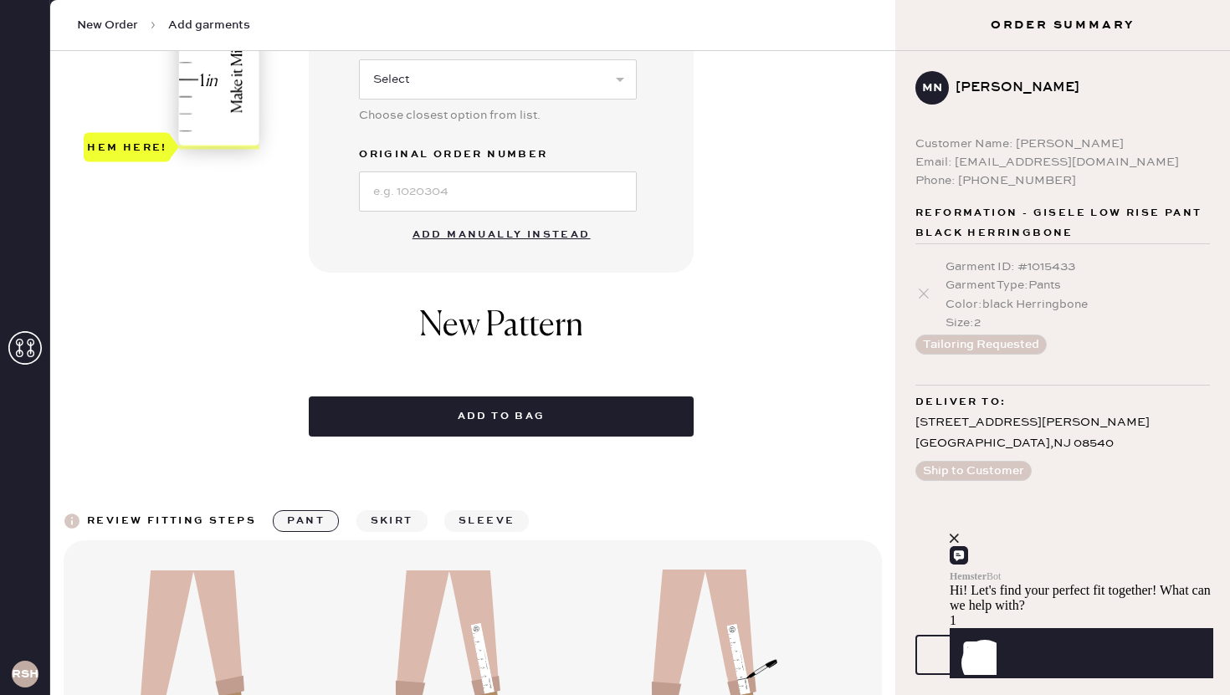
click at [531, 233] on button "Add manually instead" at bounding box center [501, 234] width 198 height 33
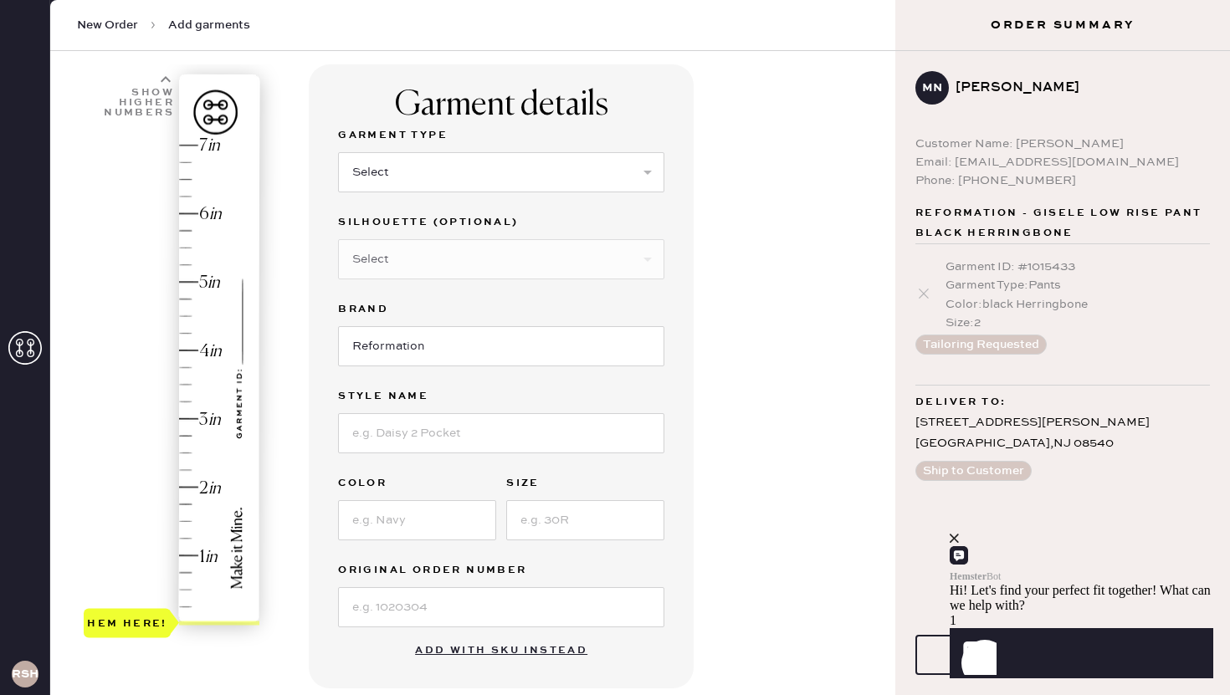
scroll to position [54, 0]
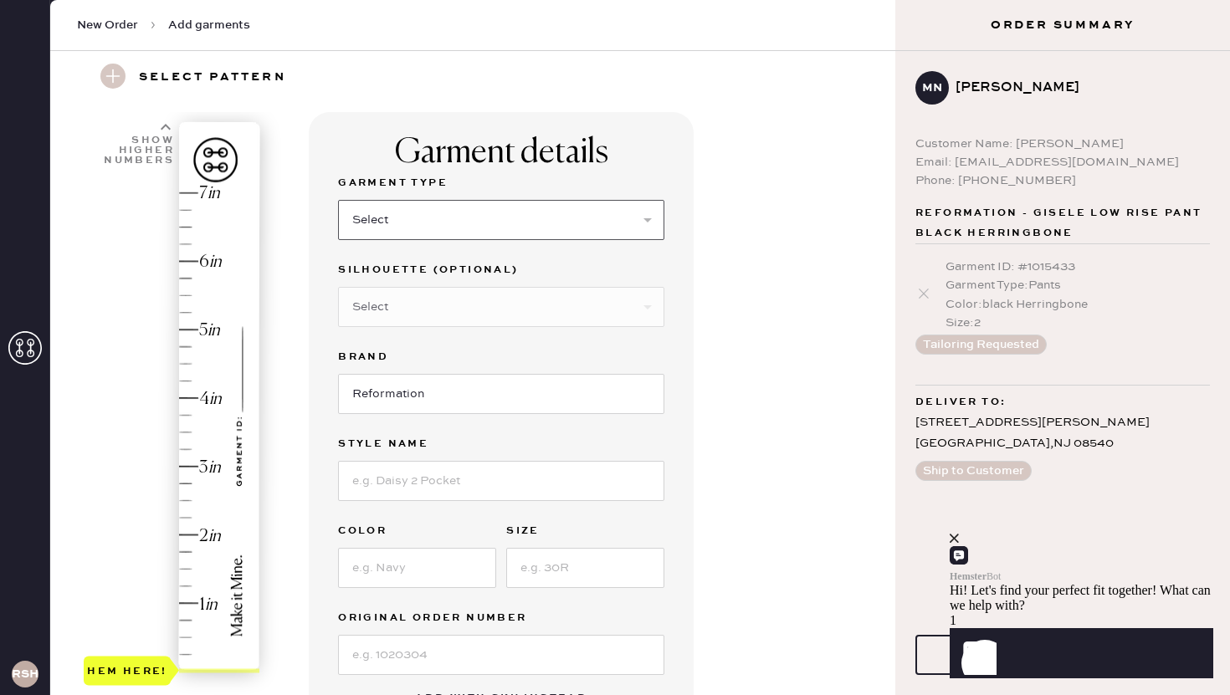
click at [461, 216] on select "Select Basic Skirt Jeans Leggings Pants Shorts Basic Sleeved Dress Basic Sleeve…" at bounding box center [501, 220] width 326 height 40
select select "11"
click at [338, 200] on select "Select Basic Skirt Jeans Leggings Pants Shorts Basic Sleeved Dress Basic Sleeve…" at bounding box center [501, 220] width 326 height 40
click at [450, 306] on select "Select Coat Casual Jacket Blazer Other" at bounding box center [501, 307] width 326 height 40
select select "46"
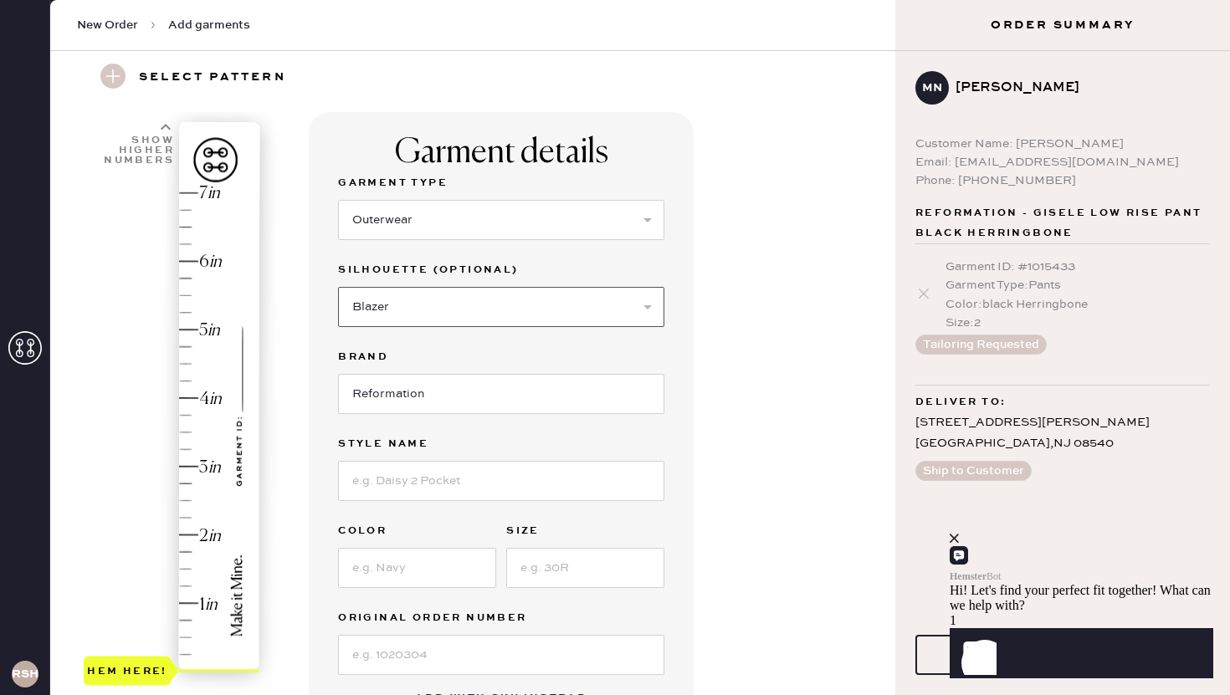
click at [338, 287] on select "Select Coat Casual Jacket Blazer Other" at bounding box center [501, 307] width 326 height 40
click at [386, 483] on input at bounding box center [501, 481] width 326 height 40
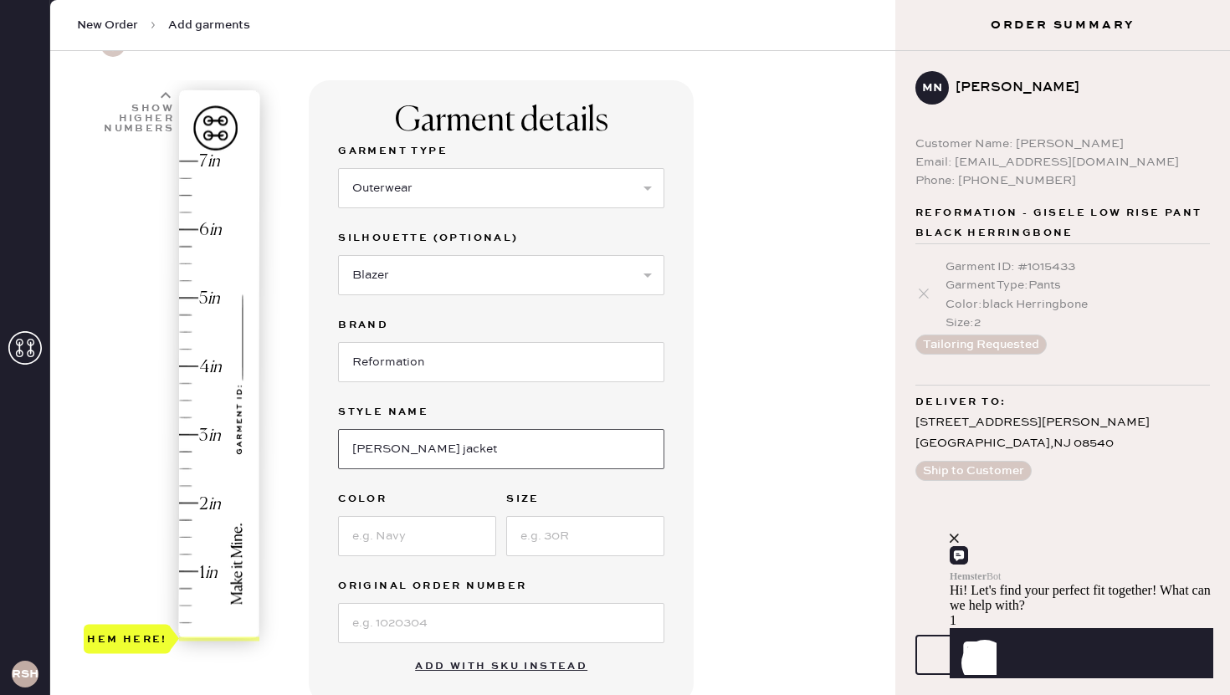
scroll to position [99, 0]
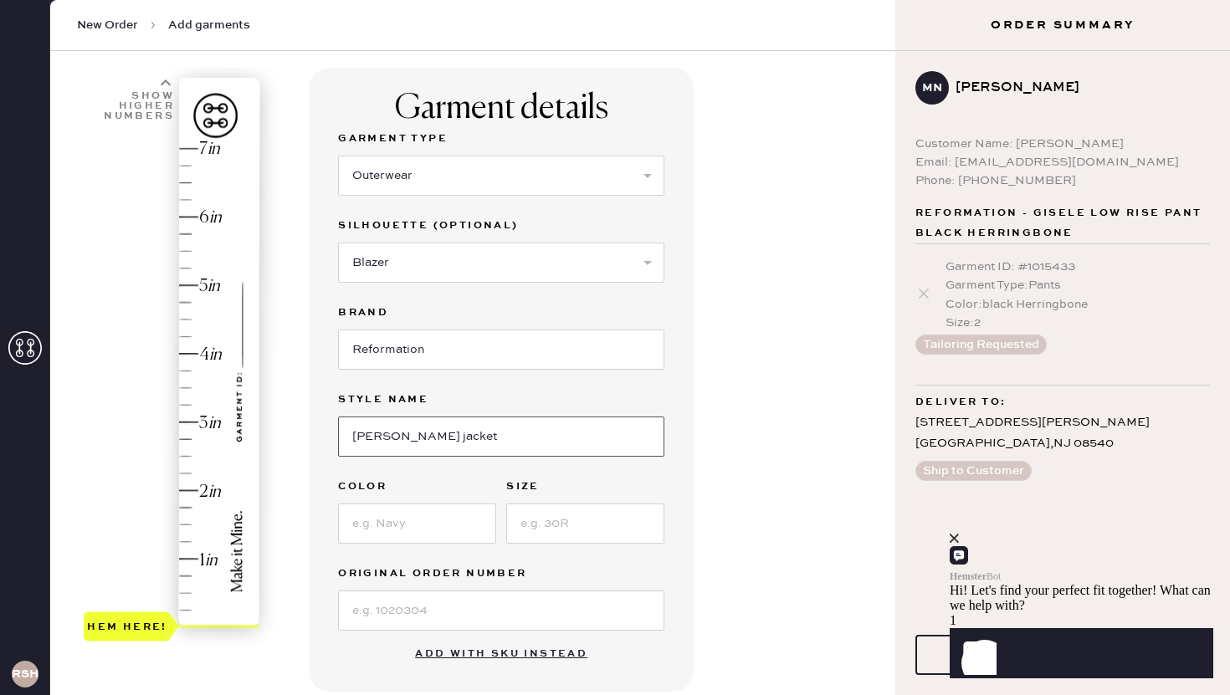
type input "Mable jacket"
click at [401, 529] on input at bounding box center [417, 524] width 158 height 40
type input "black Herringbone"
click at [555, 530] on input at bounding box center [585, 524] width 158 height 40
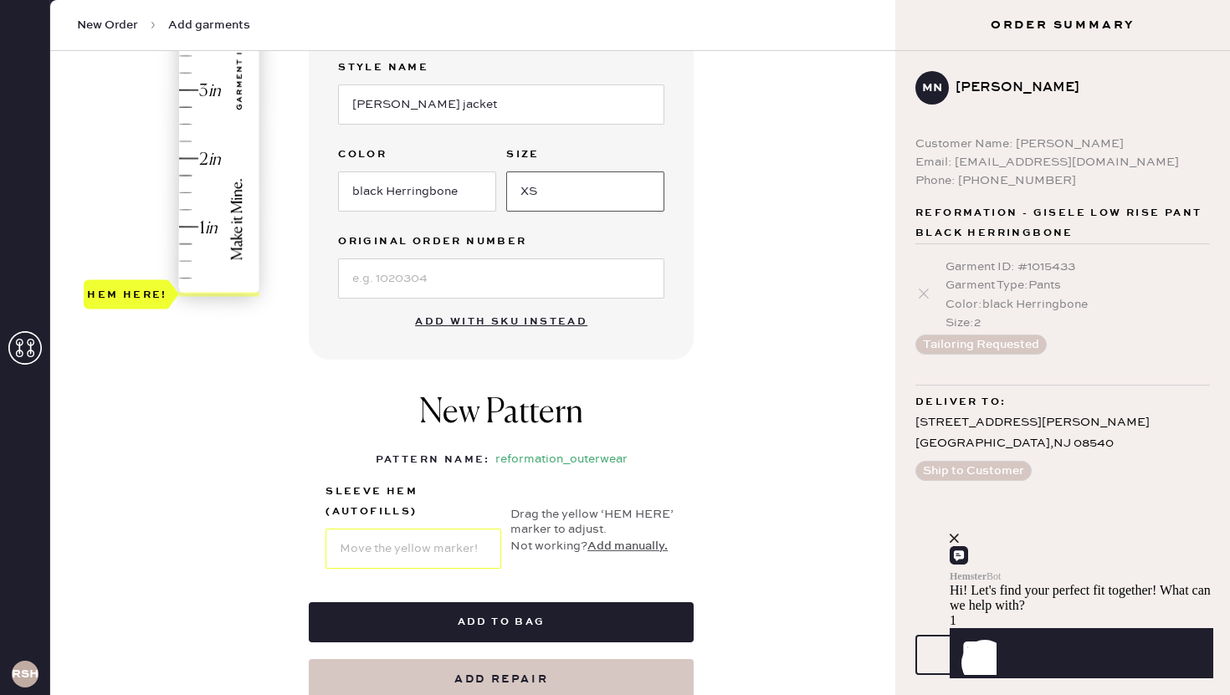
scroll to position [495, 0]
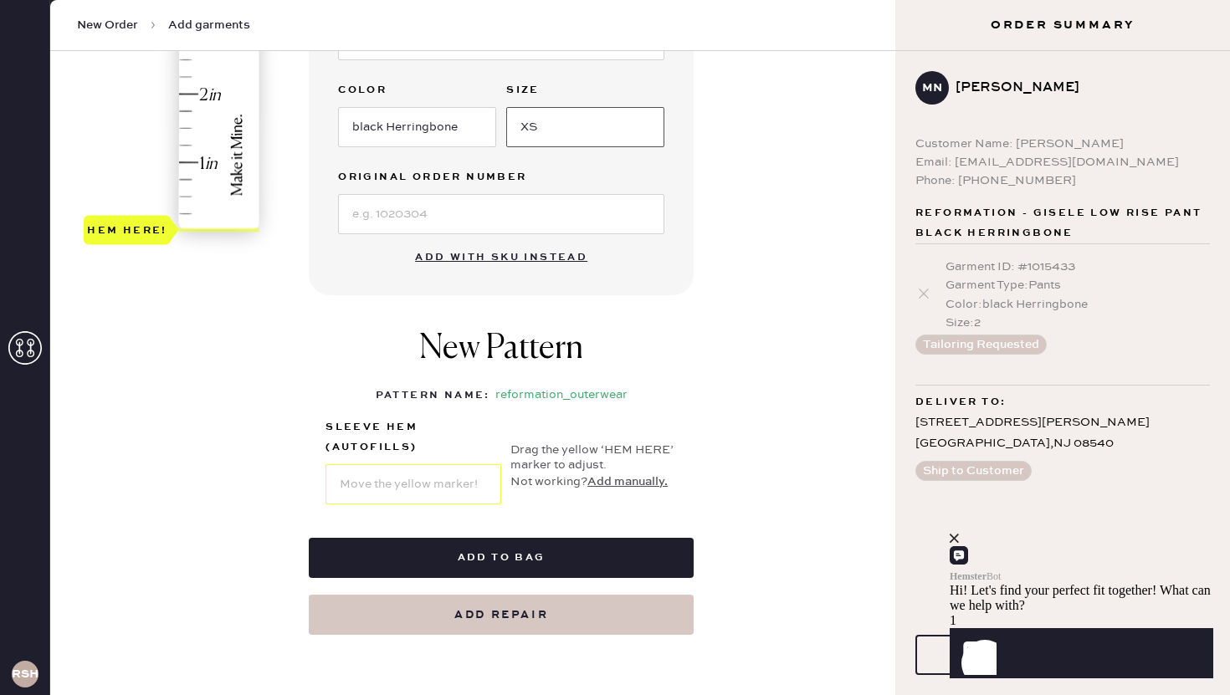
type input "XS"
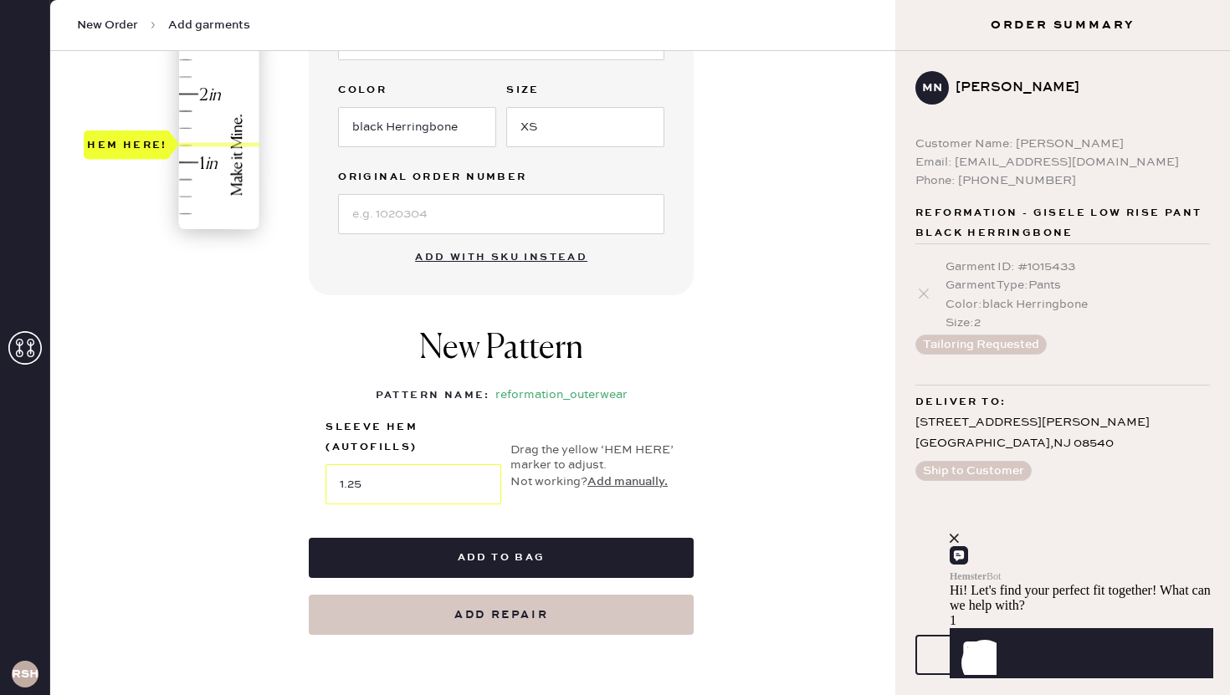
type input "1.5"
drag, startPoint x: 186, startPoint y: 231, endPoint x: 182, endPoint y: 130, distance: 100.5
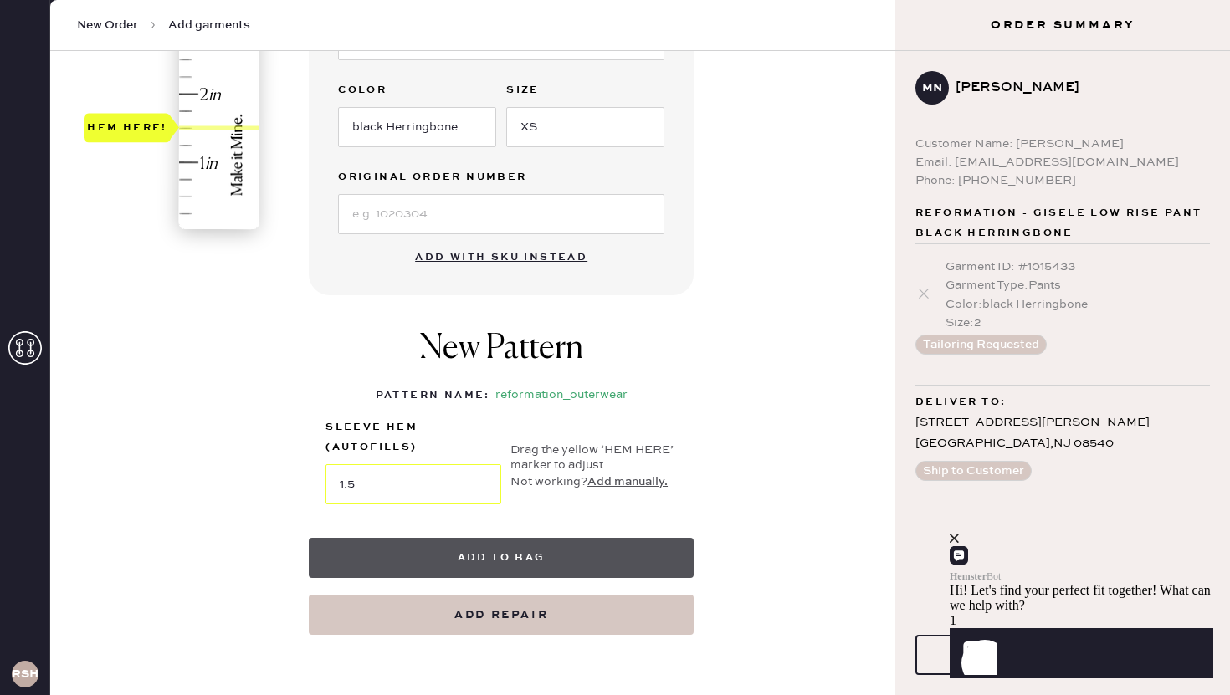
click at [517, 569] on button "Add to bag" at bounding box center [501, 558] width 385 height 40
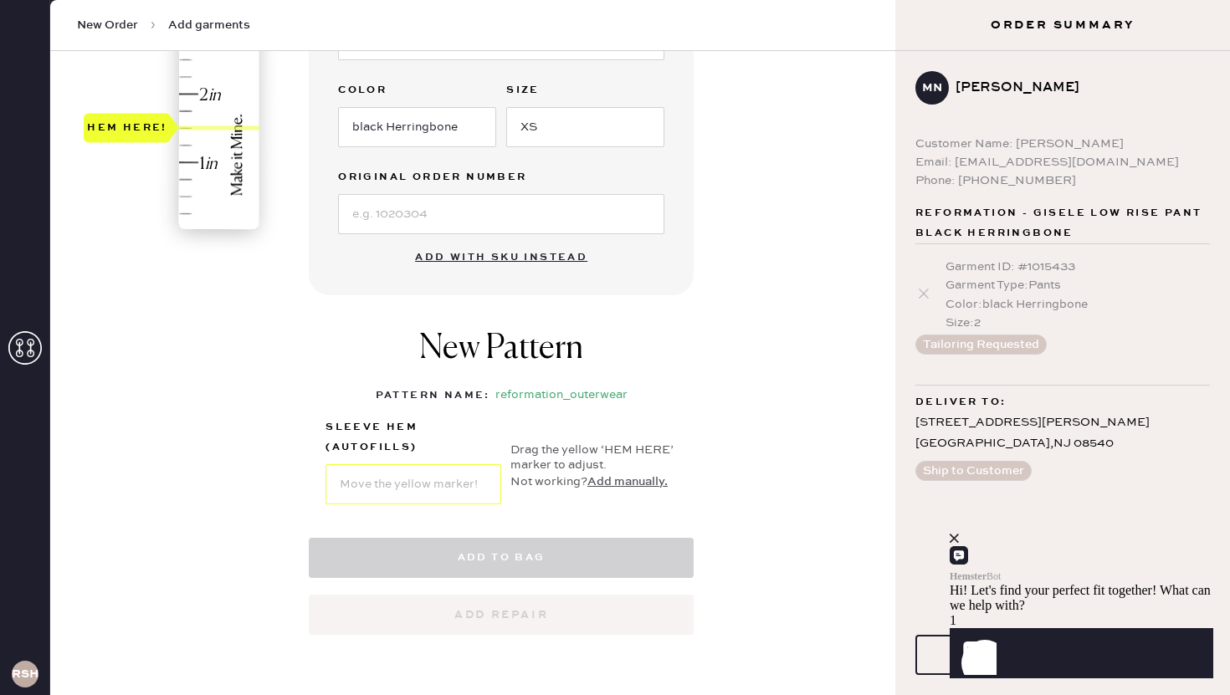
select select "11"
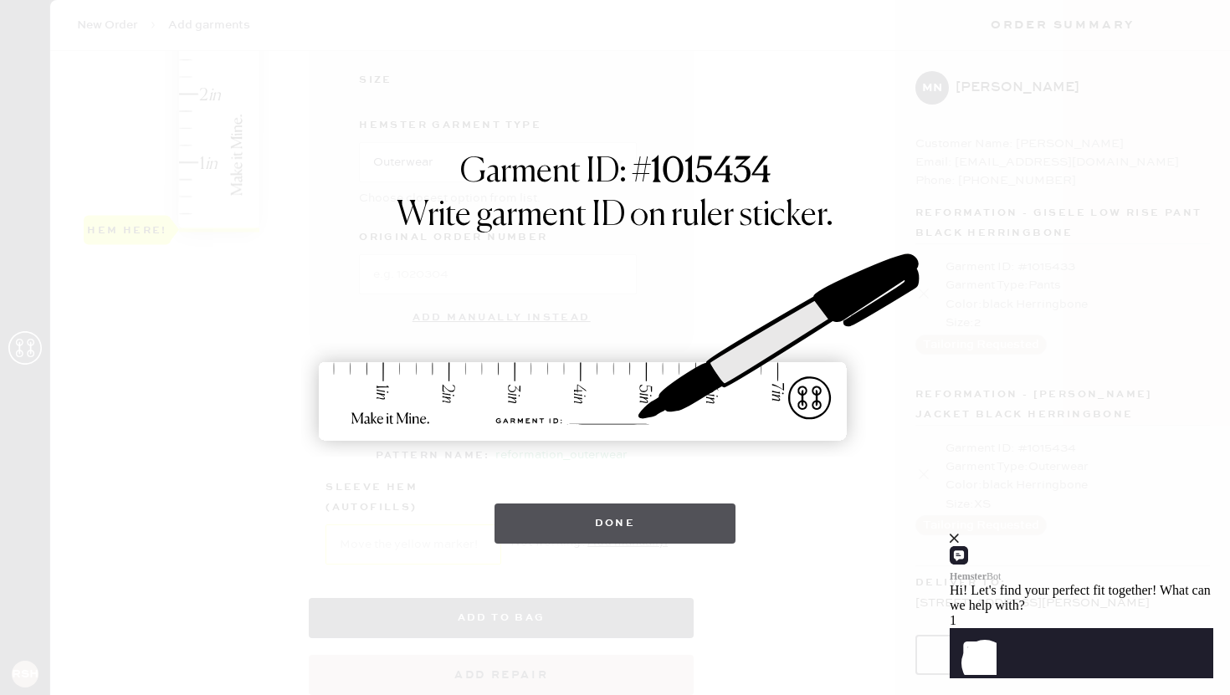
click at [625, 522] on button "Done" at bounding box center [615, 524] width 242 height 40
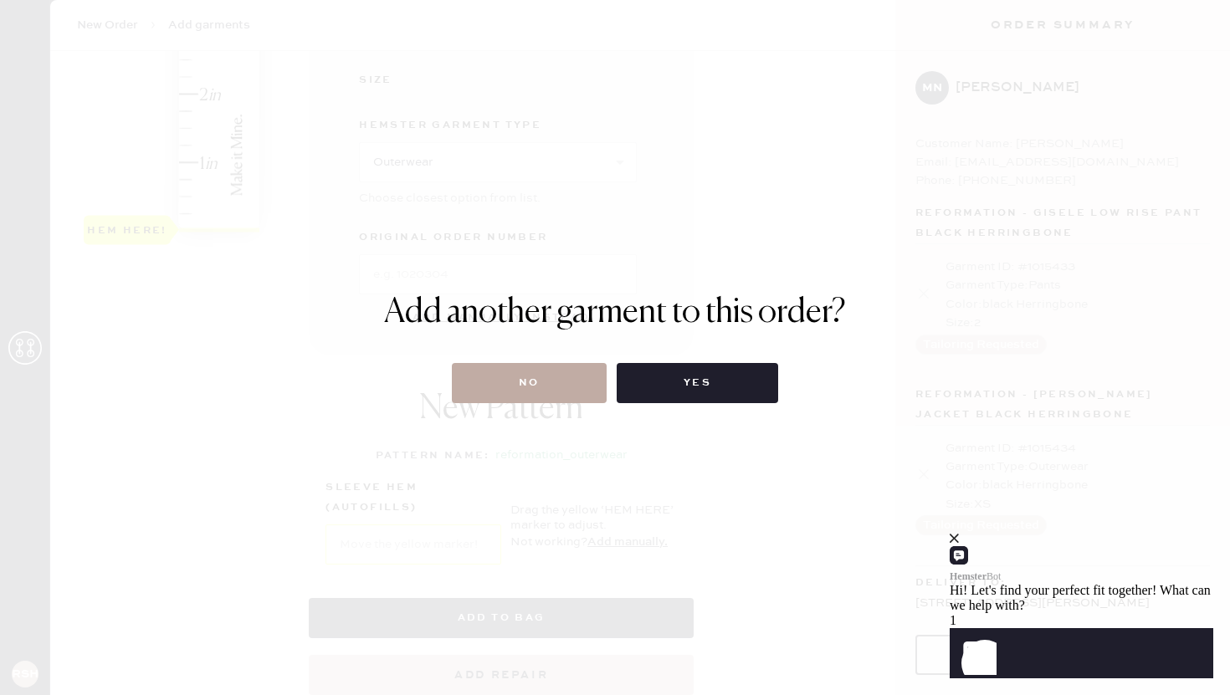
click at [553, 397] on button "No" at bounding box center [529, 383] width 155 height 40
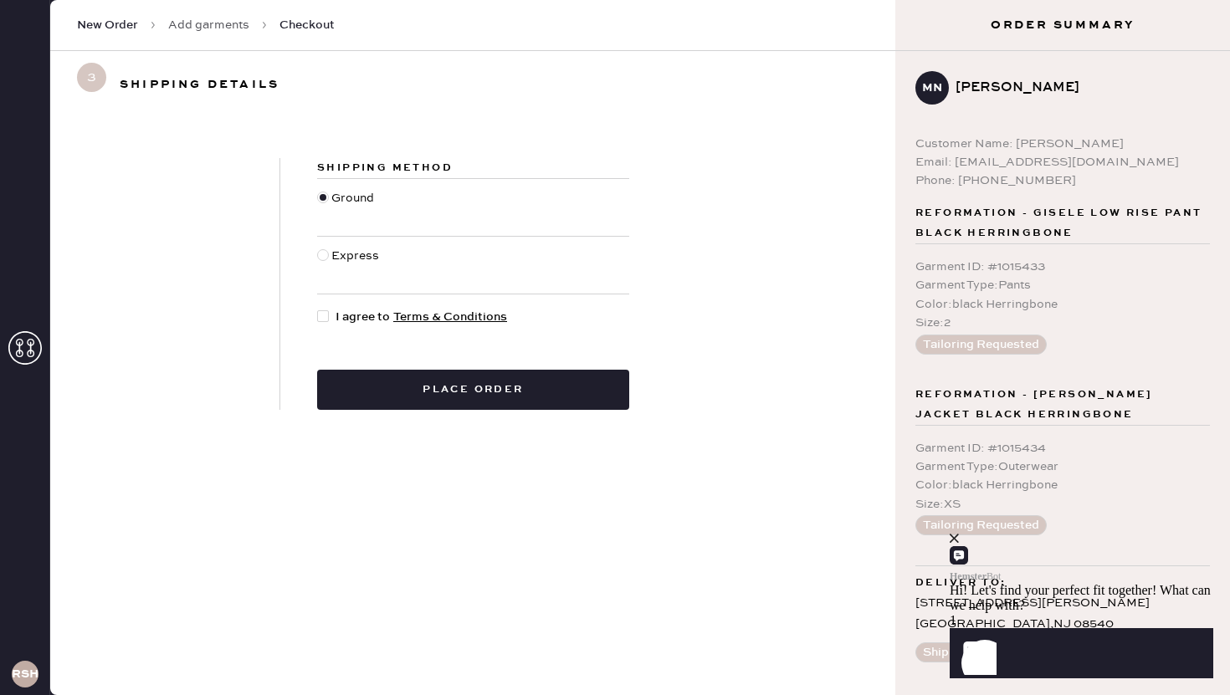
click at [325, 318] on div at bounding box center [323, 316] width 12 height 12
click at [318, 309] on input "I agree to Terms & Conditions" at bounding box center [317, 308] width 1 height 1
checkbox input "true"
click at [959, 543] on icon "close" at bounding box center [953, 538] width 9 height 9
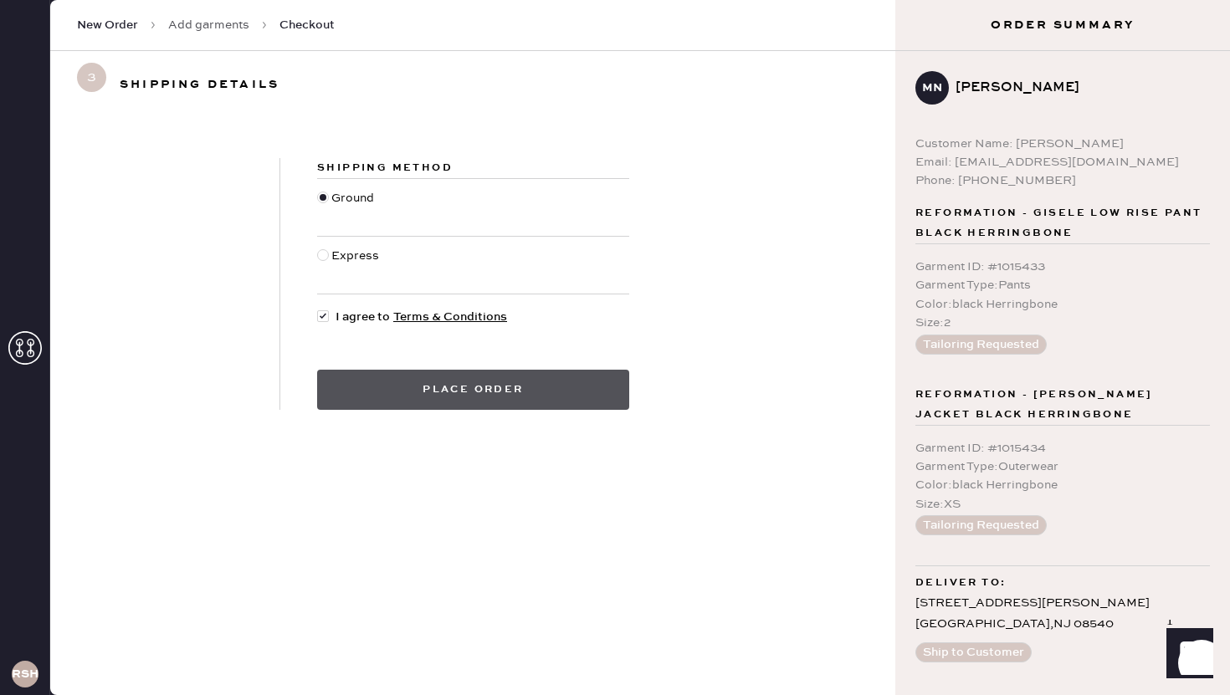
click at [529, 387] on button "Place order" at bounding box center [473, 390] width 312 height 40
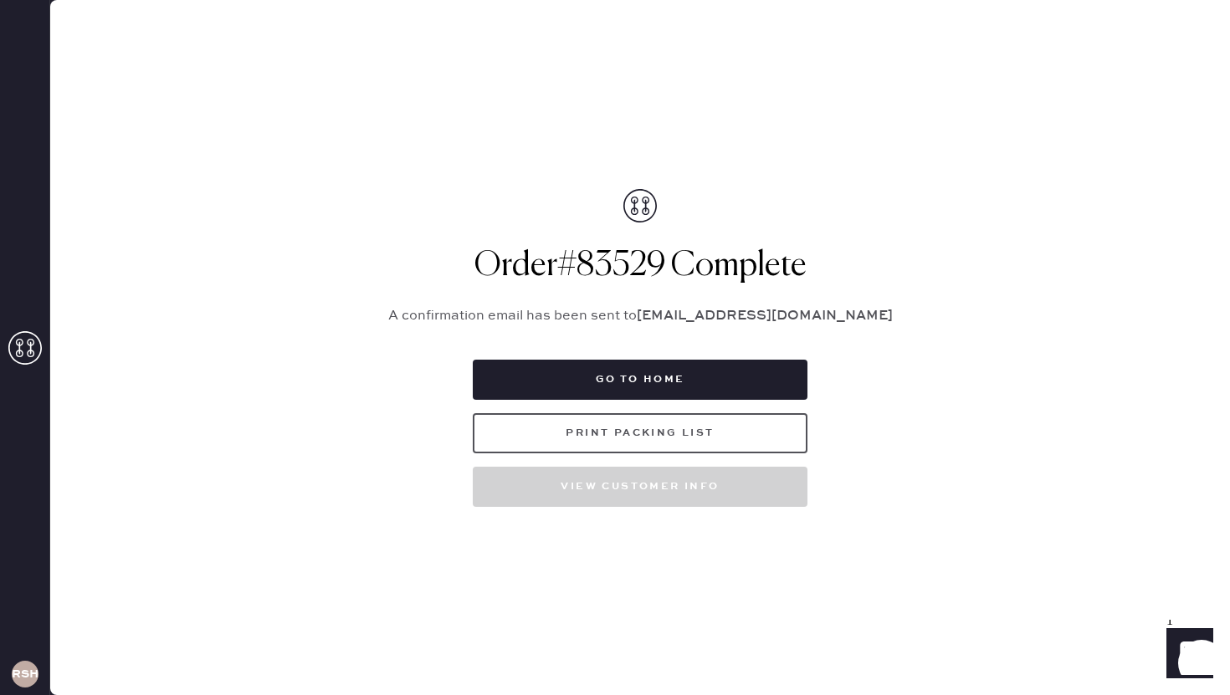
click at [749, 442] on button "Print Packing List" at bounding box center [640, 433] width 335 height 40
click at [616, 451] on button "Print Packing List" at bounding box center [640, 433] width 335 height 40
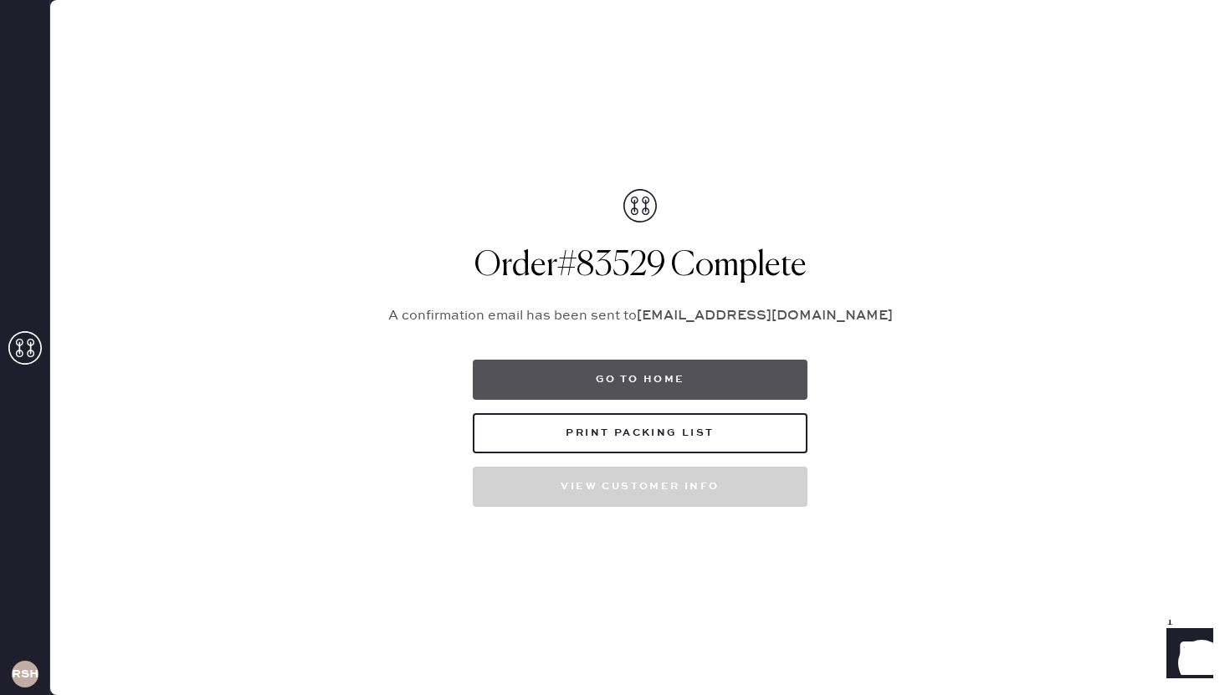
click at [667, 383] on button "Go to home" at bounding box center [640, 380] width 335 height 40
